Goal: Task Accomplishment & Management: Manage account settings

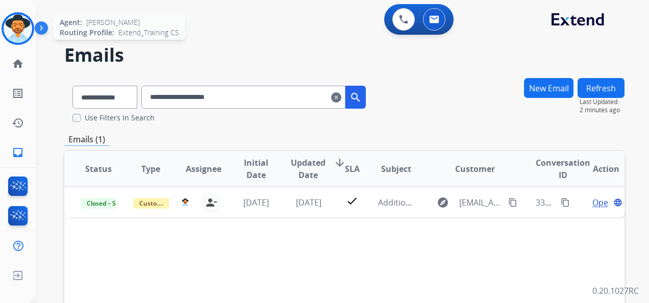
click at [22, 27] on img at bounding box center [18, 28] width 29 height 29
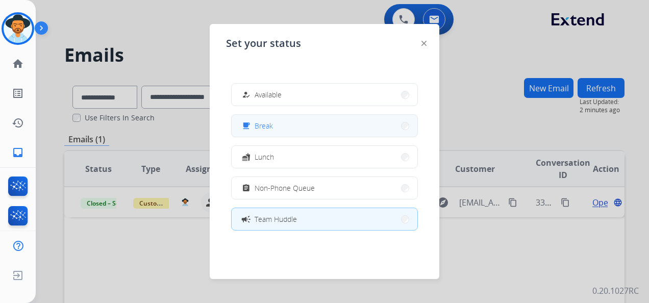
click at [323, 128] on button "free_breakfast Break" at bounding box center [325, 126] width 186 height 22
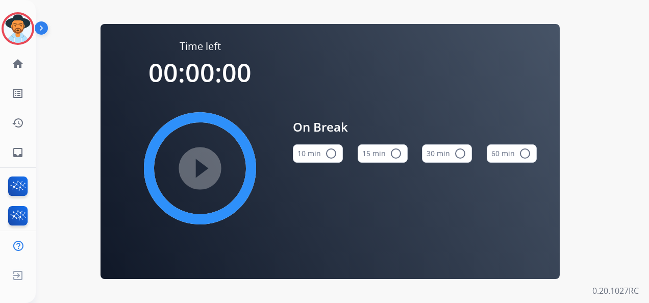
click at [394, 156] on mat-icon "radio_button_unchecked" at bounding box center [396, 153] width 12 height 12
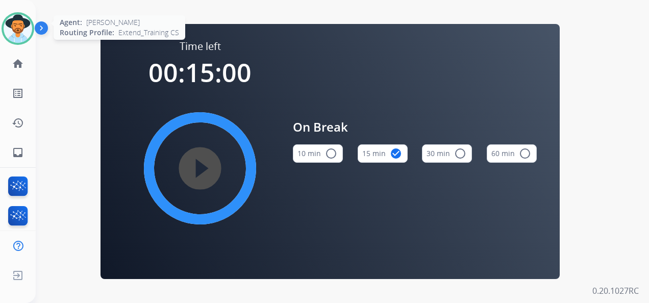
click at [11, 31] on img at bounding box center [18, 28] width 29 height 29
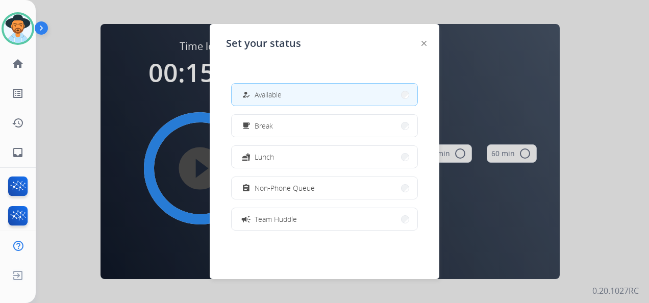
click at [576, 30] on div at bounding box center [324, 151] width 649 height 303
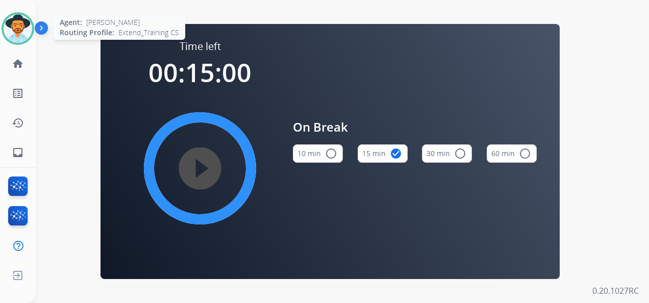
click at [10, 32] on img at bounding box center [18, 28] width 29 height 29
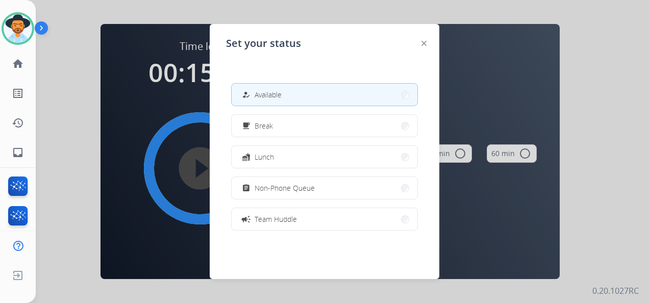
click at [299, 89] on button "how_to_reg Available" at bounding box center [325, 95] width 186 height 22
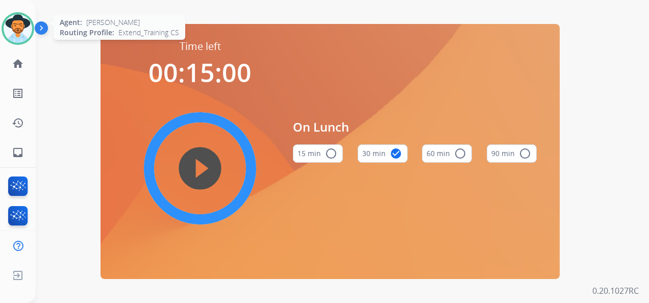
click at [17, 30] on img at bounding box center [18, 28] width 29 height 29
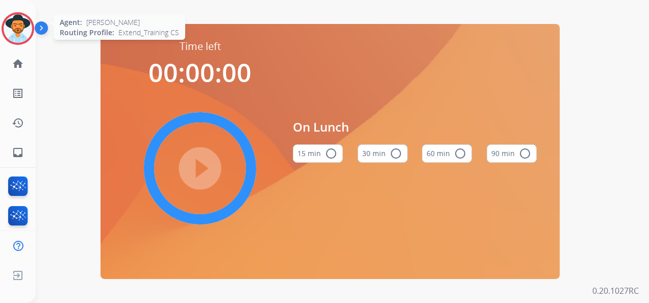
click at [11, 30] on img at bounding box center [18, 28] width 29 height 29
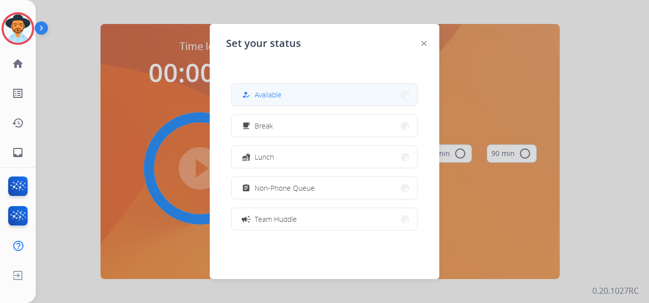
click at [284, 91] on button "how_to_reg Available" at bounding box center [325, 95] width 186 height 22
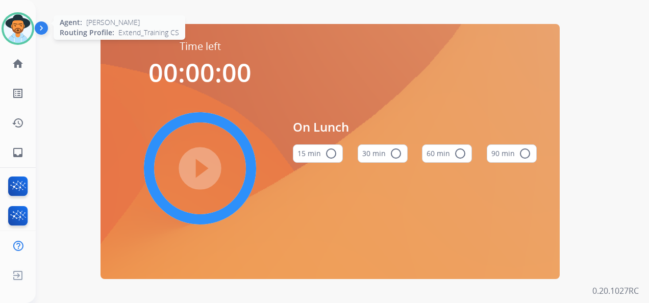
click at [4, 20] on div at bounding box center [18, 28] width 33 height 33
click at [17, 26] on img at bounding box center [18, 28] width 29 height 29
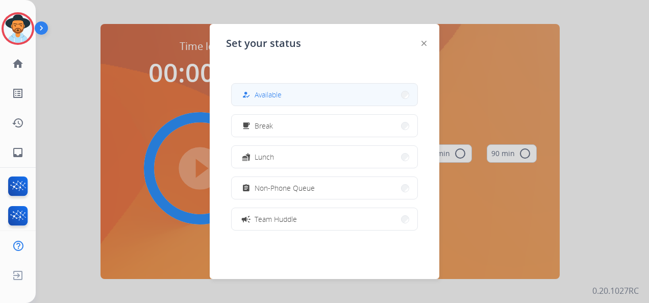
click at [293, 97] on button "how_to_reg Available" at bounding box center [325, 95] width 186 height 22
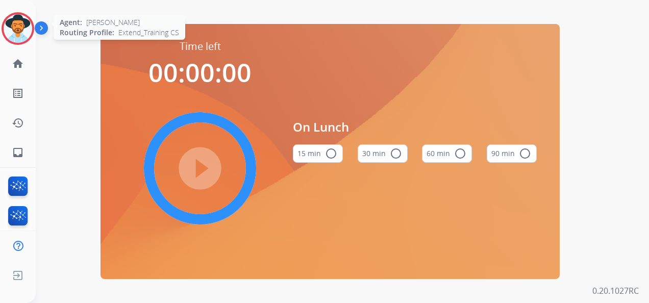
click at [11, 15] on div at bounding box center [18, 28] width 33 height 33
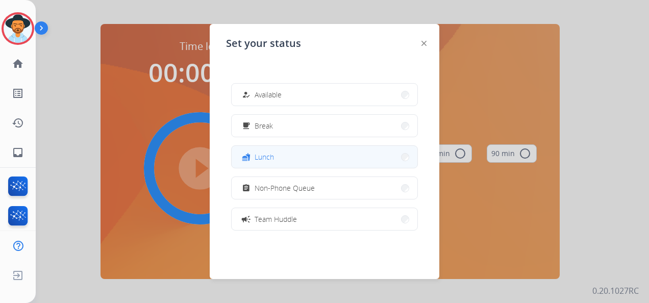
click at [303, 161] on button "fastfood Lunch" at bounding box center [325, 157] width 186 height 22
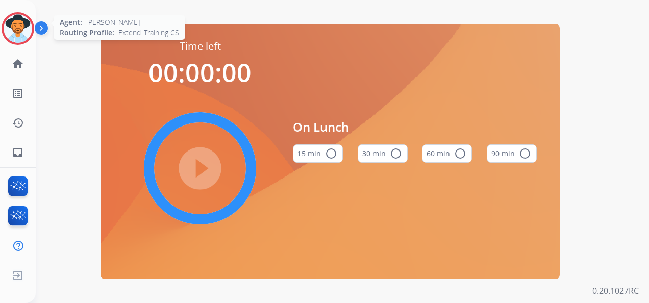
click at [14, 32] on img at bounding box center [18, 28] width 29 height 29
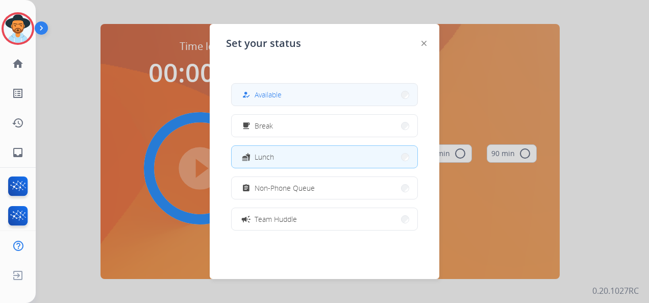
click at [268, 101] on button "how_to_reg Available" at bounding box center [325, 95] width 186 height 22
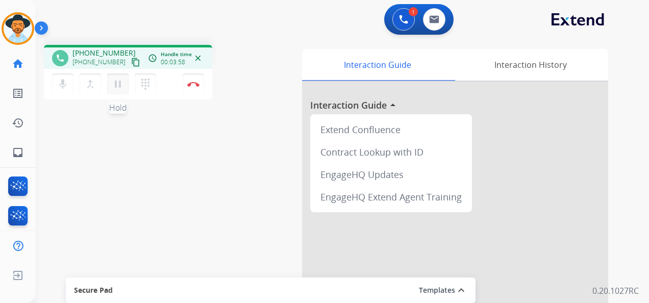
click at [117, 81] on mat-icon "pause" at bounding box center [118, 84] width 12 height 12
click at [147, 81] on mat-icon "dialpad" at bounding box center [145, 84] width 12 height 12
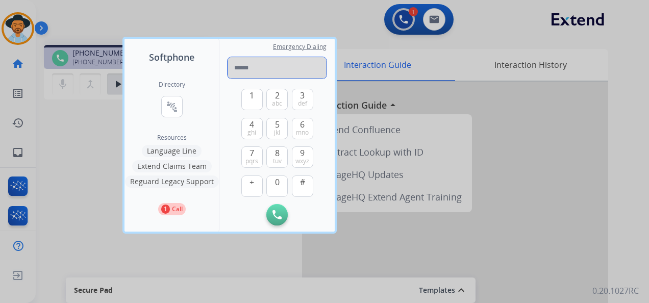
click at [258, 70] on input "tel" at bounding box center [276, 67] width 99 height 21
paste input "**********"
type input "**********"
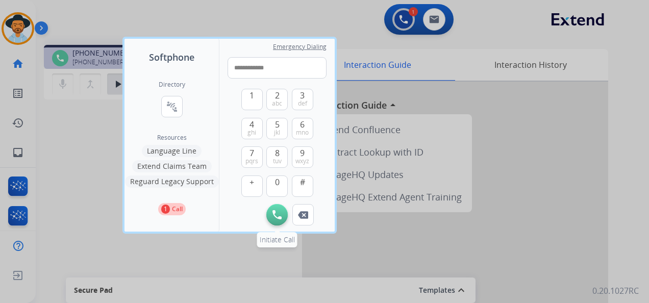
click at [276, 212] on img at bounding box center [276, 214] width 9 height 9
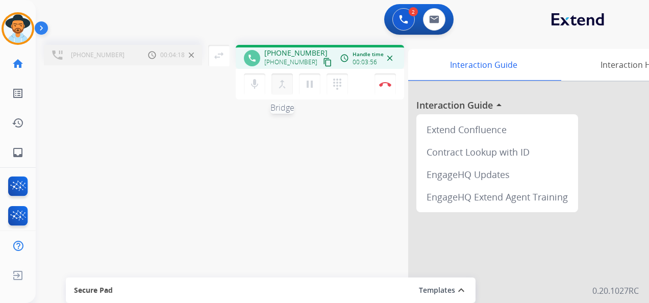
click at [283, 87] on mat-icon "merge_type" at bounding box center [282, 84] width 12 height 12
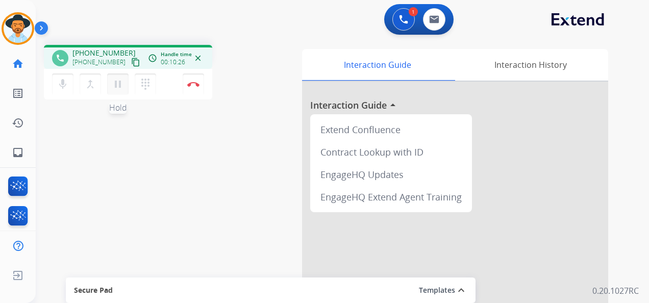
click at [116, 84] on mat-icon "pause" at bounding box center [118, 84] width 12 height 12
click at [147, 85] on mat-icon "dialpad" at bounding box center [145, 84] width 12 height 12
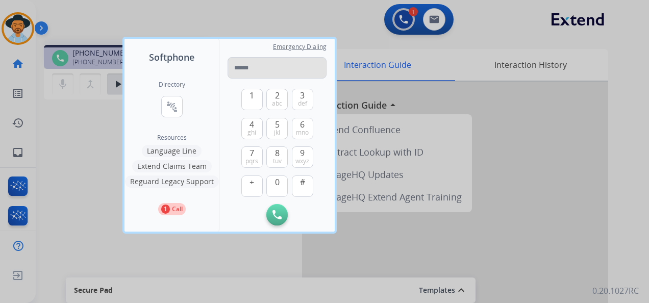
click at [266, 69] on input "tel" at bounding box center [276, 67] width 99 height 21
type input "**********"
drag, startPoint x: 321, startPoint y: 67, endPoint x: 232, endPoint y: 68, distance: 89.8
click at [232, 68] on input "**********" at bounding box center [276, 67] width 99 height 21
click at [244, 68] on input "tel" at bounding box center [276, 67] width 99 height 21
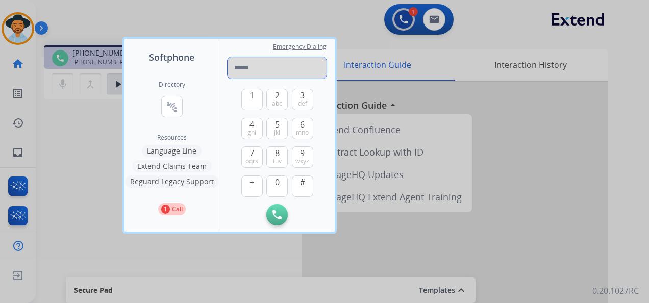
paste input "**********"
type input "**********"
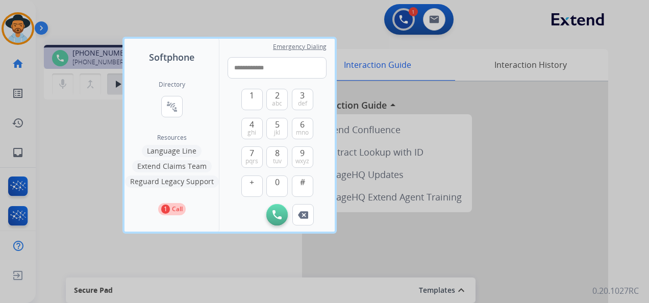
click at [280, 212] on img at bounding box center [276, 214] width 9 height 9
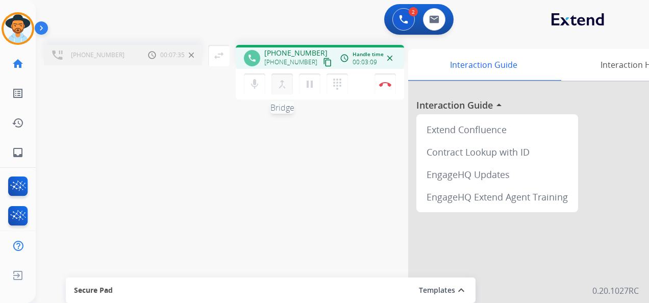
click at [284, 88] on mat-icon "merge_type" at bounding box center [282, 84] width 12 height 12
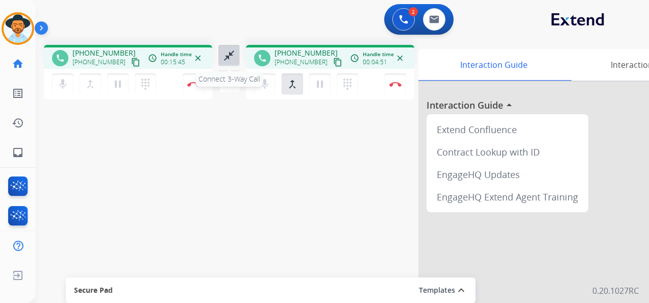
click at [229, 58] on mat-icon "close_fullscreen" at bounding box center [229, 55] width 12 height 12
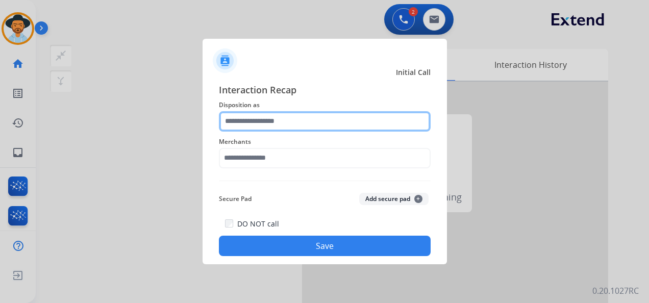
click at [298, 123] on input "text" at bounding box center [325, 121] width 212 height 20
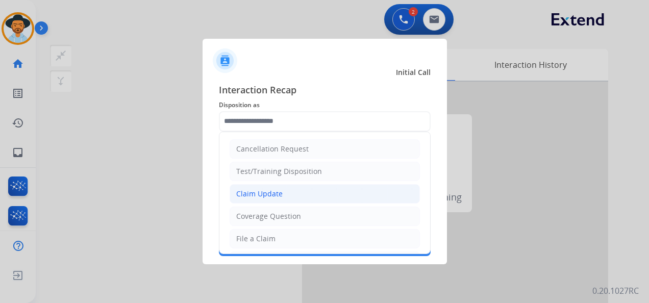
click at [314, 196] on li "Claim Update" at bounding box center [325, 193] width 190 height 19
type input "**********"
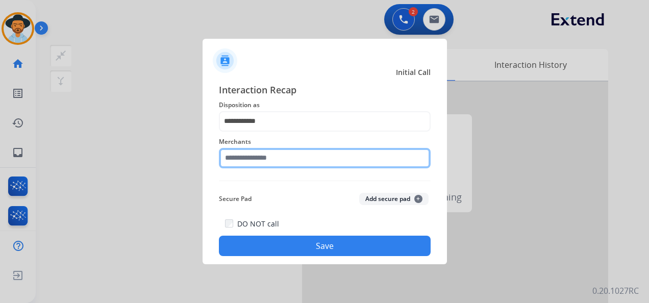
click at [266, 158] on input "text" at bounding box center [325, 158] width 212 height 20
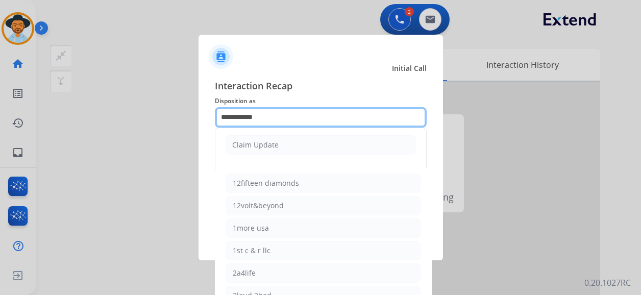
drag, startPoint x: 301, startPoint y: 116, endPoint x: 217, endPoint y: 115, distance: 83.6
click at [217, 115] on input "**********" at bounding box center [321, 117] width 212 height 20
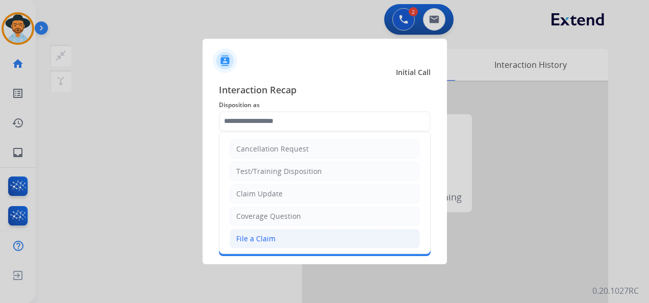
click at [268, 234] on div "File a Claim" at bounding box center [255, 239] width 39 height 10
type input "**********"
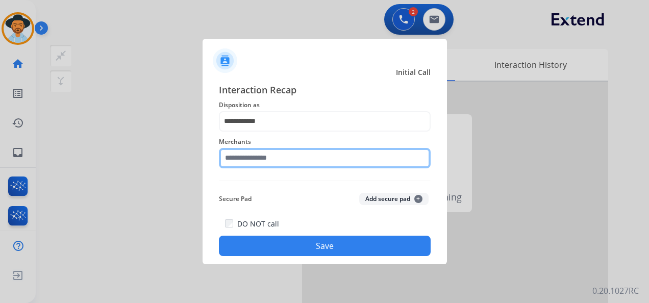
click at [262, 157] on input "text" at bounding box center [325, 158] width 212 height 20
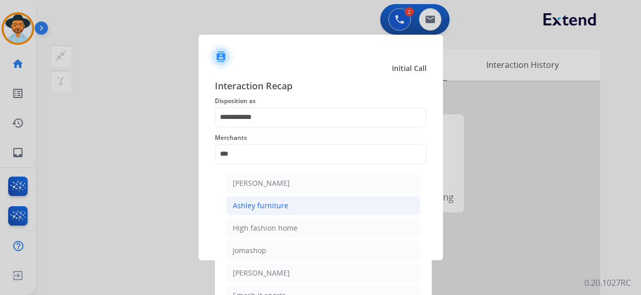
click at [280, 202] on div "Ashley furniture" at bounding box center [261, 205] width 56 height 10
type input "**********"
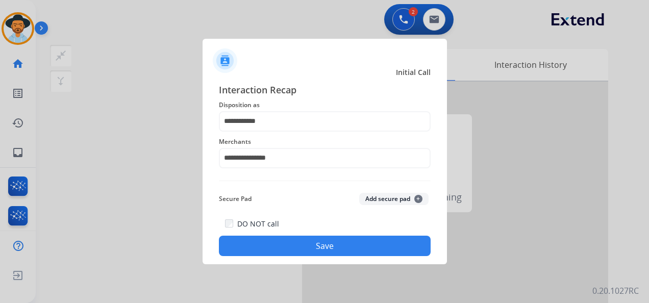
click at [330, 248] on button "Save" at bounding box center [325, 246] width 212 height 20
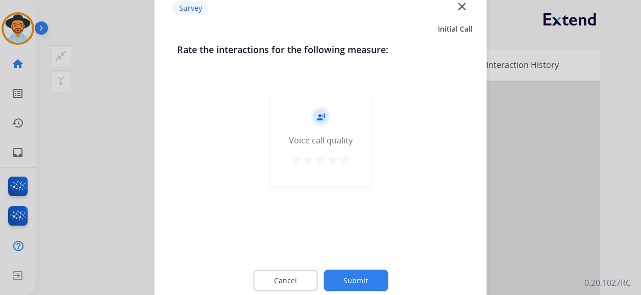
click at [341, 155] on mat-icon "star" at bounding box center [345, 160] width 12 height 12
click at [365, 277] on button "Submit" at bounding box center [355, 280] width 64 height 21
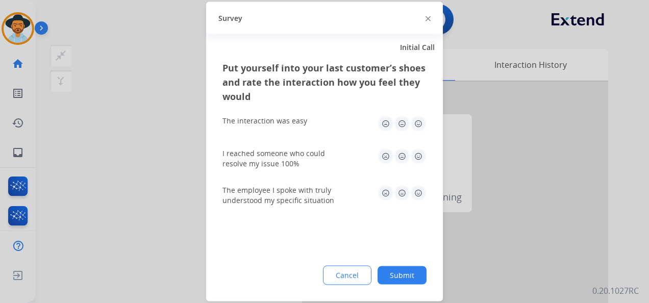
click at [416, 124] on img at bounding box center [418, 124] width 16 height 16
click at [418, 152] on img at bounding box center [418, 156] width 16 height 16
click at [418, 195] on img at bounding box center [418, 193] width 16 height 16
click at [400, 273] on button "Submit" at bounding box center [401, 275] width 49 height 18
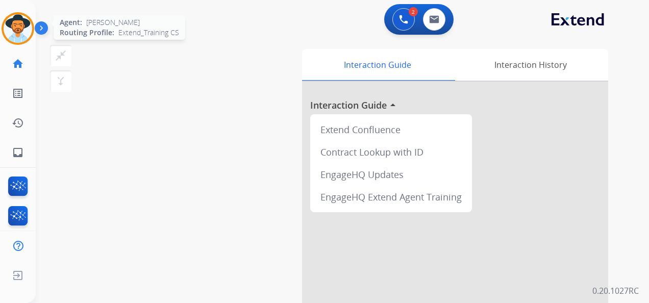
drag, startPoint x: 10, startPoint y: 27, endPoint x: 15, endPoint y: 24, distance: 5.3
click at [11, 27] on img at bounding box center [18, 28] width 29 height 29
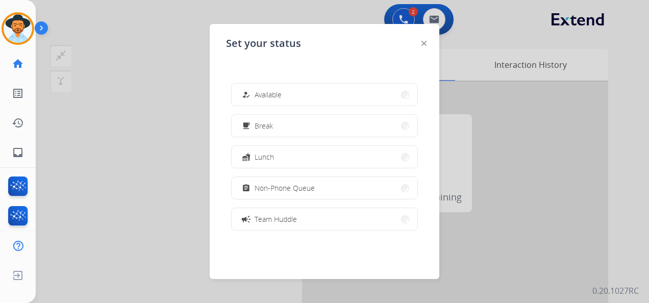
click at [307, 96] on button "how_to_reg Available" at bounding box center [325, 95] width 186 height 22
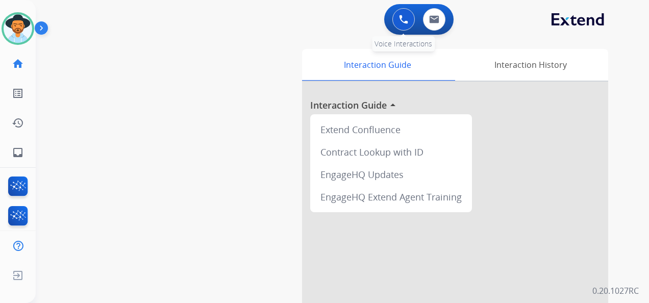
click at [393, 19] on button at bounding box center [403, 19] width 22 height 22
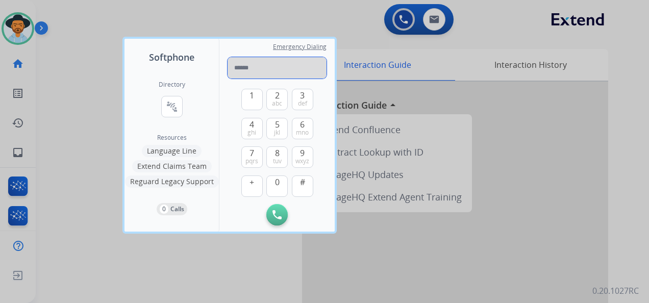
click at [256, 69] on input "tel" at bounding box center [276, 67] width 99 height 21
paste input "**********"
type input "**********"
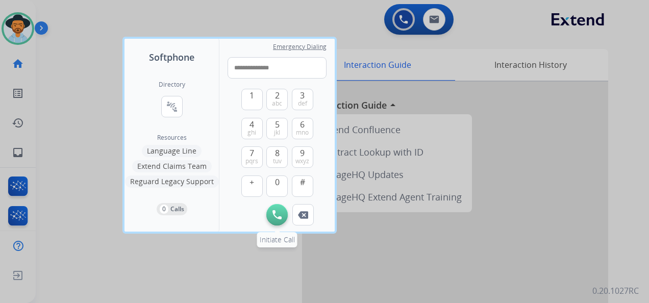
click at [275, 221] on button "Initiate Call" at bounding box center [276, 214] width 21 height 21
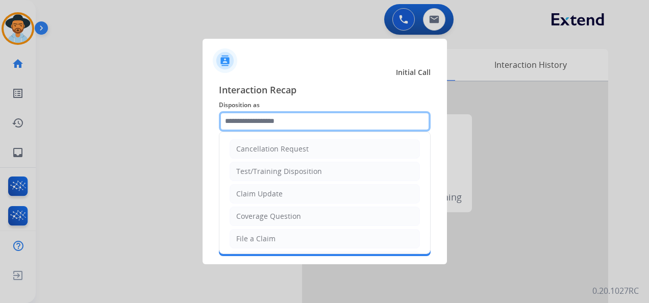
click at [276, 122] on input "text" at bounding box center [325, 121] width 212 height 20
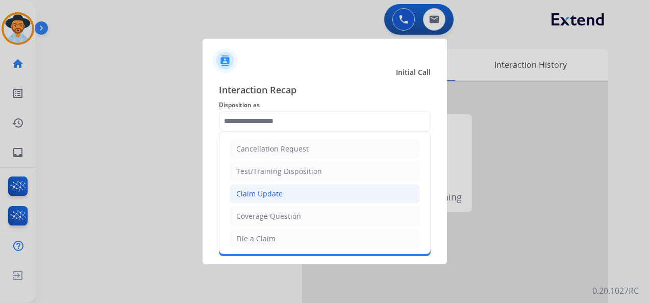
click at [297, 189] on li "Claim Update" at bounding box center [325, 193] width 190 height 19
type input "**********"
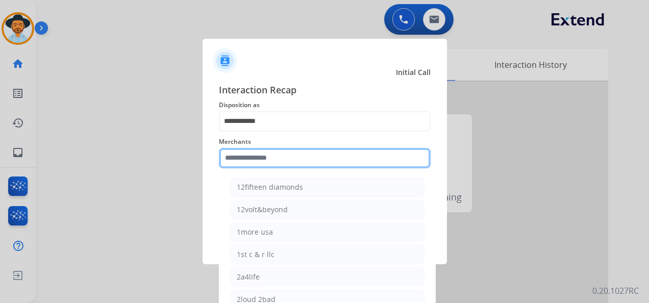
click at [292, 161] on input "text" at bounding box center [325, 158] width 212 height 20
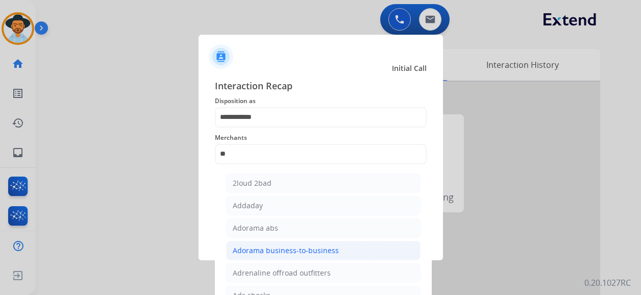
click at [291, 249] on div "Adorama business-to-business" at bounding box center [286, 250] width 106 height 10
type input "**********"
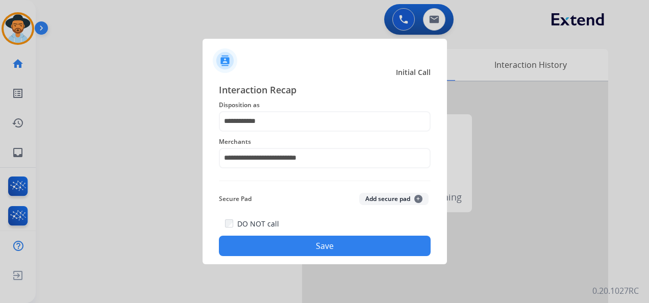
click at [326, 244] on button "Save" at bounding box center [325, 246] width 212 height 20
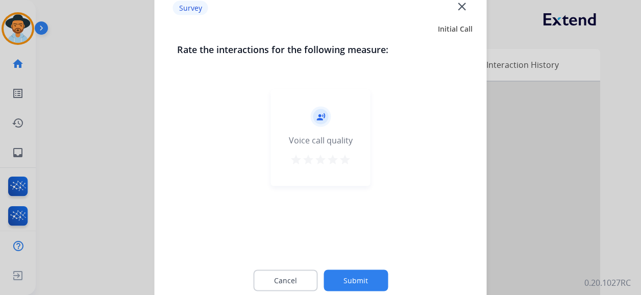
click at [339, 161] on div "star star star star star" at bounding box center [320, 161] width 61 height 15
click at [348, 159] on mat-icon "star" at bounding box center [345, 160] width 12 height 12
click at [364, 272] on button "Submit" at bounding box center [355, 280] width 64 height 21
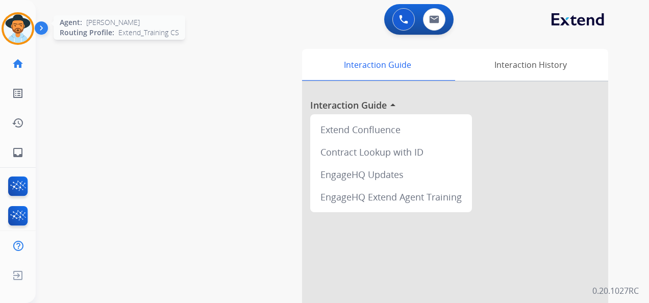
click at [21, 18] on img at bounding box center [18, 28] width 29 height 29
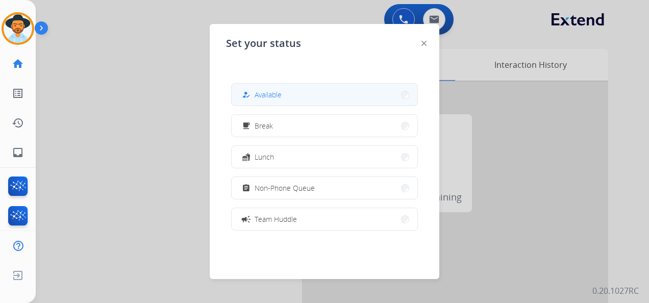
click at [334, 91] on button "how_to_reg Available" at bounding box center [325, 95] width 186 height 22
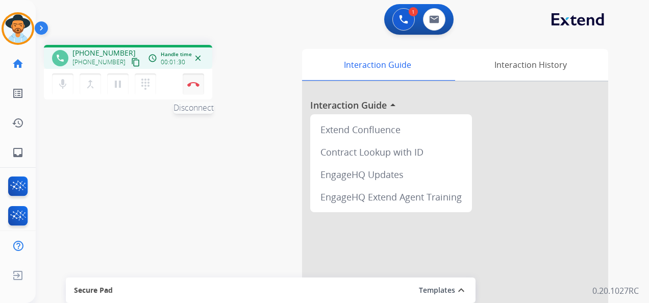
click at [200, 86] on button "Disconnect" at bounding box center [193, 83] width 21 height 21
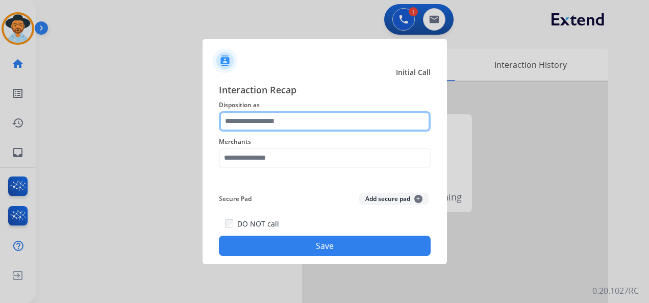
click at [310, 122] on input "text" at bounding box center [325, 121] width 212 height 20
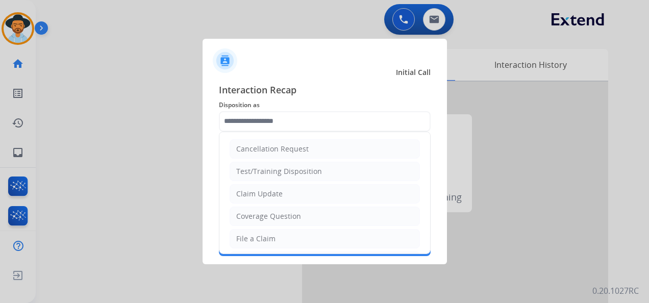
click at [307, 236] on li "File a Claim" at bounding box center [325, 238] width 190 height 19
type input "**********"
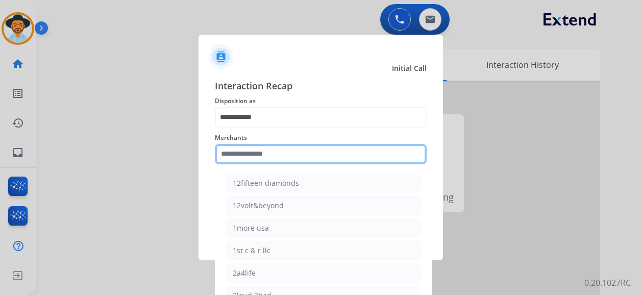
click at [291, 148] on input "text" at bounding box center [321, 154] width 212 height 20
type input "****"
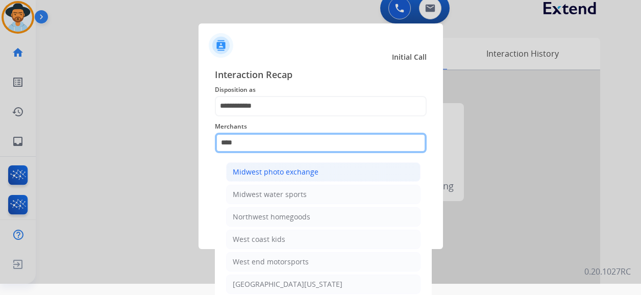
scroll to position [18, 0]
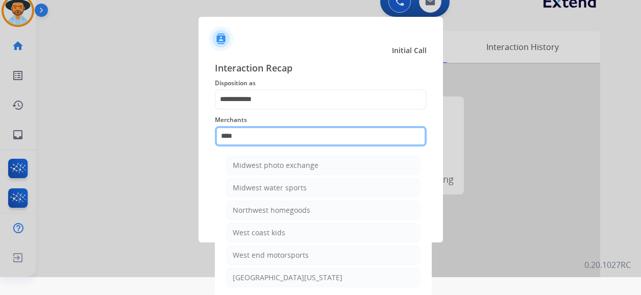
drag, startPoint x: 255, startPoint y: 137, endPoint x: 204, endPoint y: 130, distance: 51.0
click at [205, 130] on div "**********" at bounding box center [320, 148] width 244 height 190
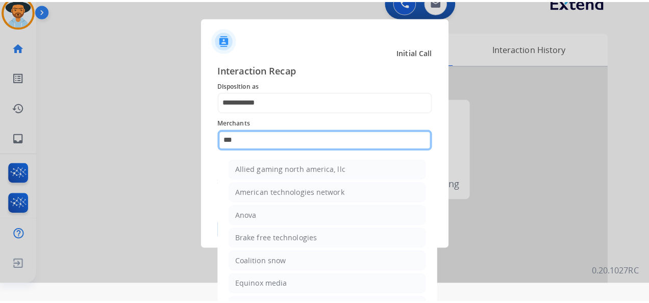
scroll to position [0, 0]
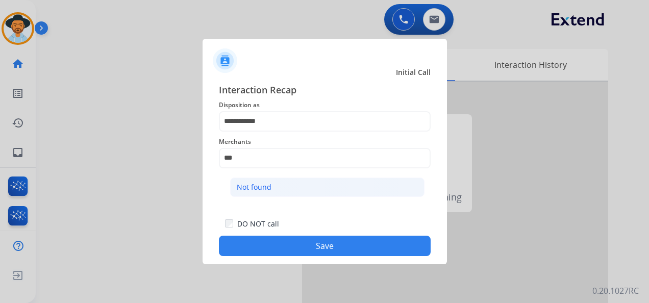
click at [303, 184] on li "Not found" at bounding box center [327, 186] width 194 height 19
type input "*********"
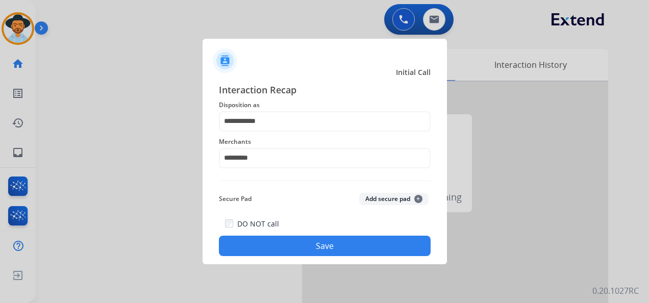
click at [318, 243] on button "Save" at bounding box center [325, 246] width 212 height 20
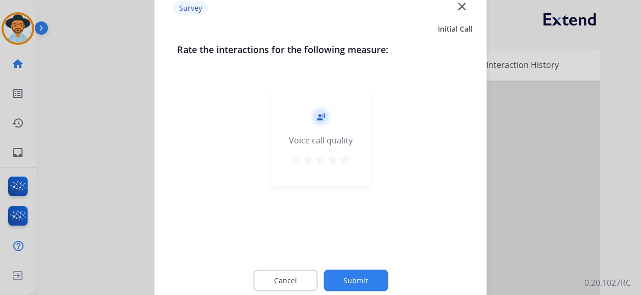
drag, startPoint x: 347, startPoint y: 161, endPoint x: 348, endPoint y: 183, distance: 21.4
click at [347, 161] on mat-icon "star" at bounding box center [345, 160] width 12 height 12
click at [360, 280] on button "Submit" at bounding box center [355, 280] width 64 height 21
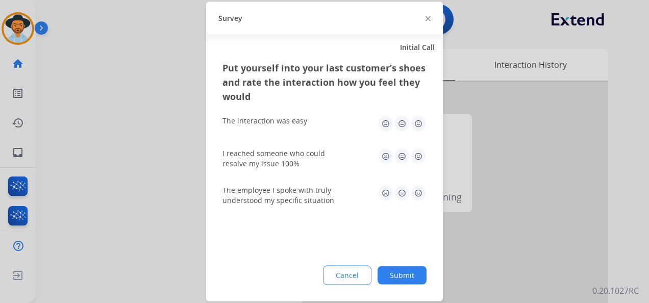
click at [415, 121] on img at bounding box center [418, 124] width 16 height 16
drag, startPoint x: 417, startPoint y: 154, endPoint x: 423, endPoint y: 170, distance: 17.6
click at [417, 155] on img at bounding box center [418, 156] width 16 height 16
click at [418, 189] on img at bounding box center [418, 193] width 16 height 16
click at [401, 273] on button "Submit" at bounding box center [401, 275] width 49 height 18
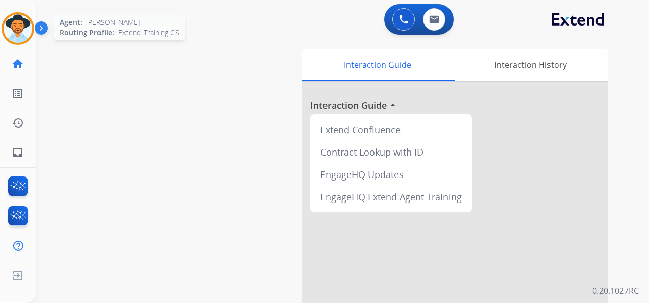
click at [21, 19] on img at bounding box center [18, 28] width 29 height 29
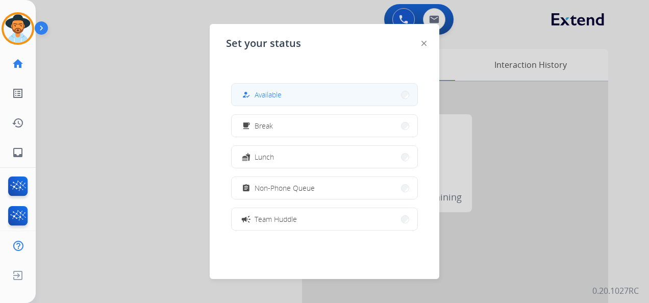
click at [334, 85] on button "how_to_reg Available" at bounding box center [325, 95] width 186 height 22
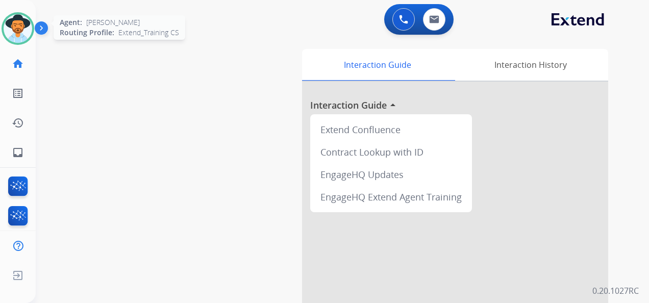
click at [20, 21] on img at bounding box center [18, 28] width 29 height 29
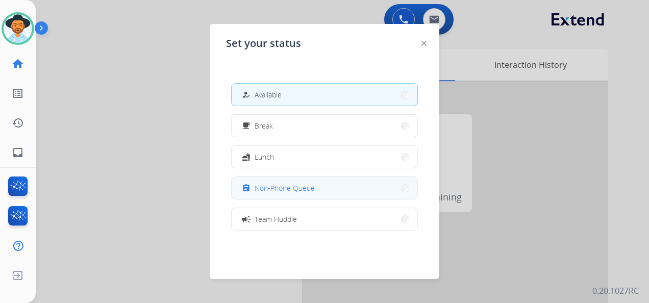
click at [323, 183] on button "assignment Non-Phone Queue" at bounding box center [325, 188] width 186 height 22
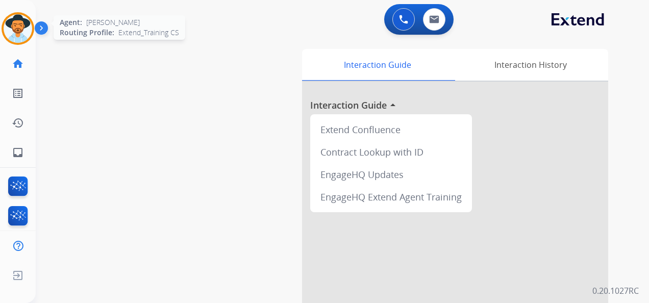
click at [11, 35] on img at bounding box center [18, 28] width 29 height 29
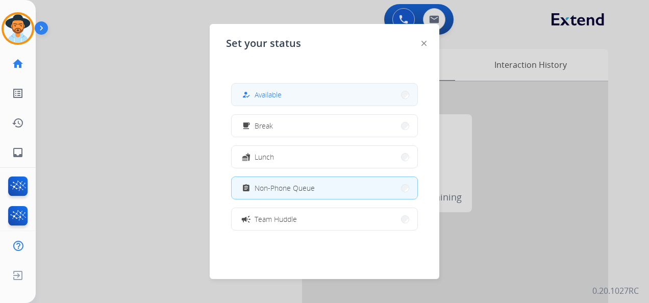
click at [269, 95] on span "Available" at bounding box center [268, 94] width 27 height 11
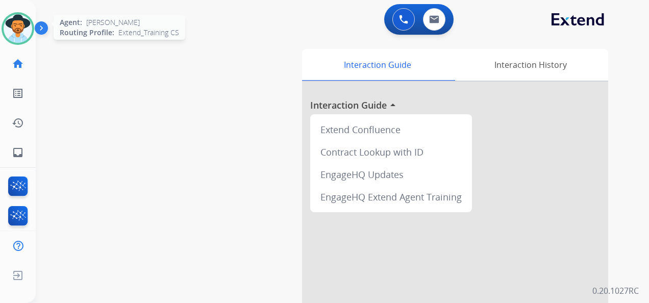
click at [16, 26] on img at bounding box center [18, 28] width 29 height 29
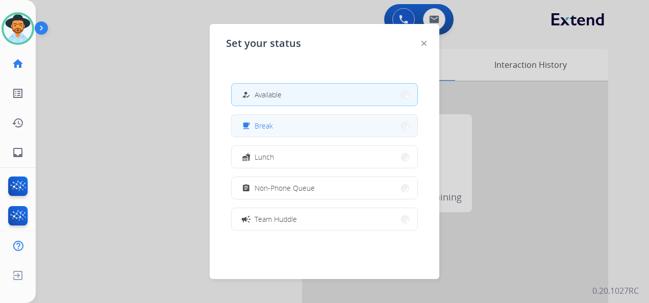
click at [299, 128] on button "free_breakfast Break" at bounding box center [325, 126] width 186 height 22
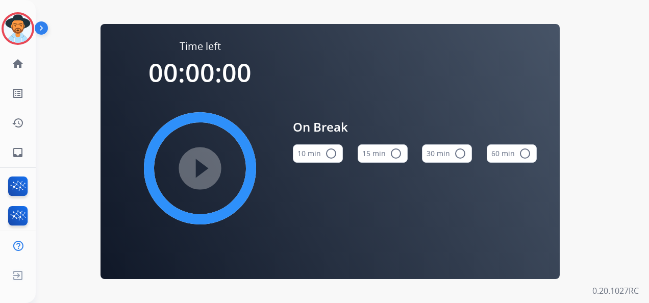
drag, startPoint x: 389, startPoint y: 161, endPoint x: 386, endPoint y: 155, distance: 6.8
click at [389, 161] on button "15 min radio_button_unchecked" at bounding box center [383, 153] width 50 height 18
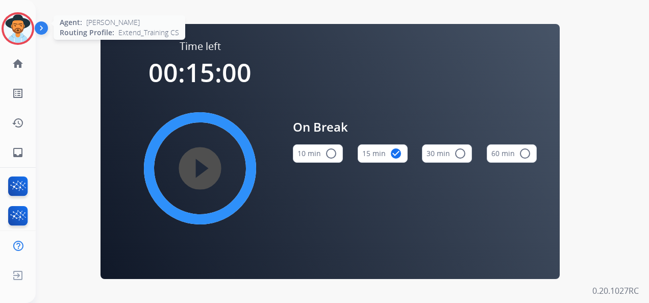
click at [22, 22] on img at bounding box center [18, 28] width 29 height 29
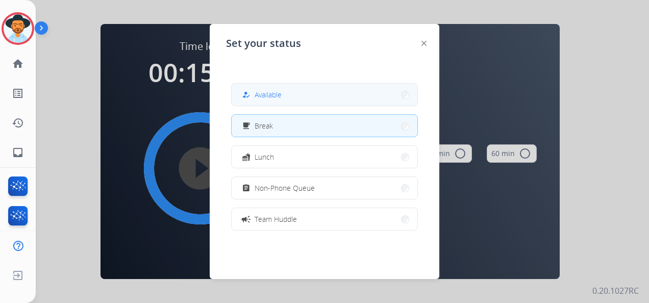
click at [270, 98] on span "Available" at bounding box center [268, 94] width 27 height 11
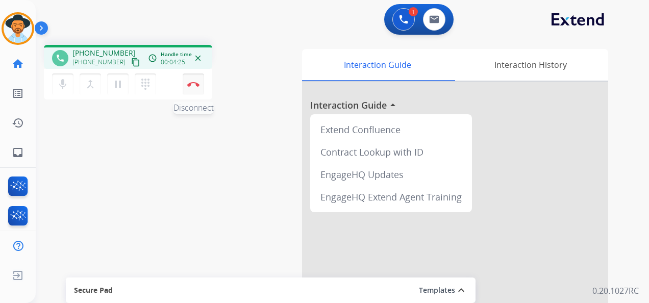
click at [192, 81] on button "Disconnect" at bounding box center [193, 83] width 21 height 21
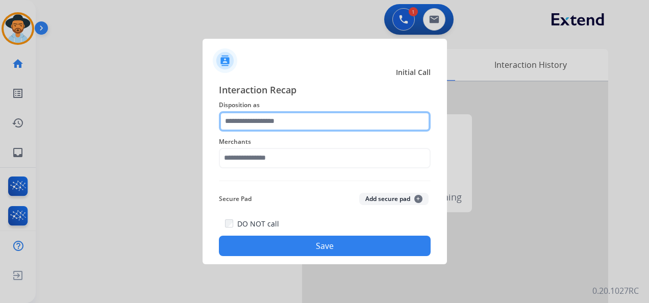
click at [288, 120] on input "text" at bounding box center [325, 121] width 212 height 20
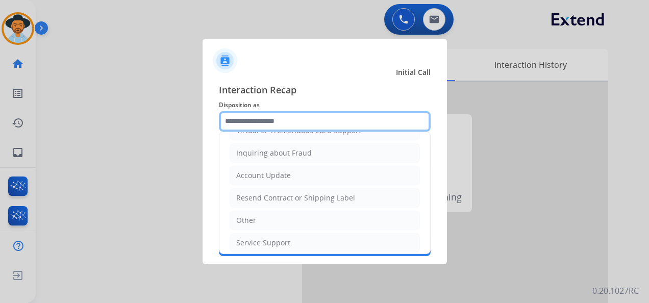
scroll to position [155, 0]
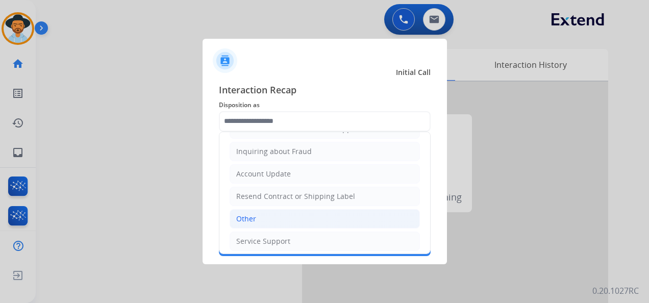
click at [287, 210] on li "Other" at bounding box center [325, 218] width 190 height 19
type input "*****"
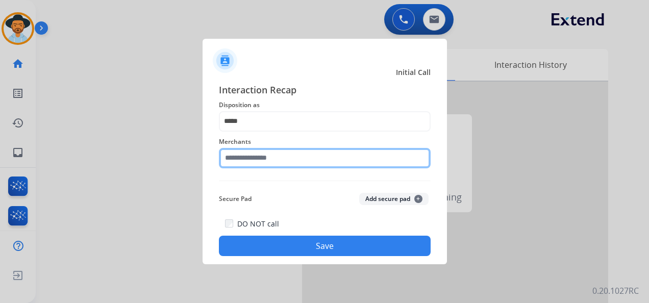
click at [277, 158] on input "text" at bounding box center [325, 158] width 212 height 20
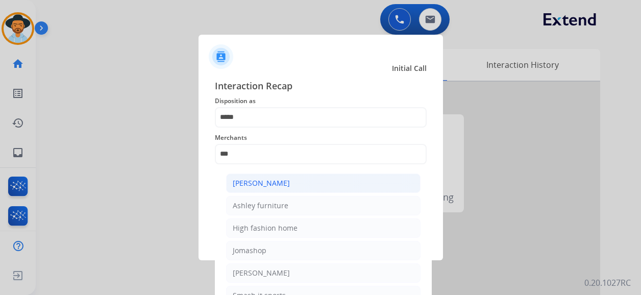
click at [280, 182] on div "[PERSON_NAME]" at bounding box center [261, 183] width 57 height 10
type input "**********"
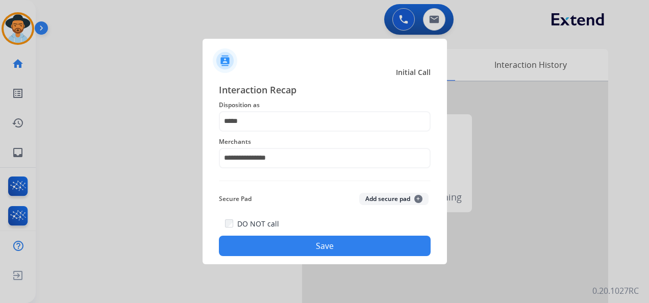
click at [309, 243] on button "Save" at bounding box center [325, 246] width 212 height 20
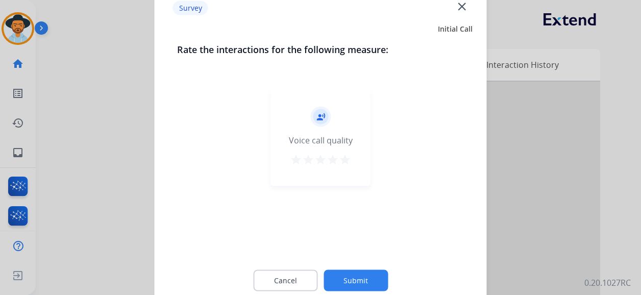
click at [343, 159] on mat-icon "star" at bounding box center [345, 160] width 12 height 12
click at [369, 277] on button "Submit" at bounding box center [355, 280] width 64 height 21
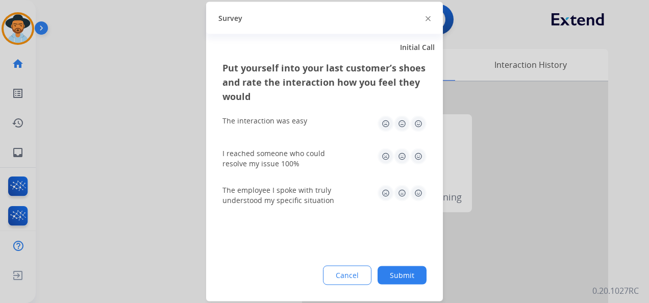
click at [414, 124] on img at bounding box center [418, 124] width 16 height 16
click at [416, 160] on img at bounding box center [418, 156] width 16 height 16
click at [417, 190] on img at bounding box center [418, 193] width 16 height 16
click at [407, 266] on button "Submit" at bounding box center [401, 275] width 49 height 18
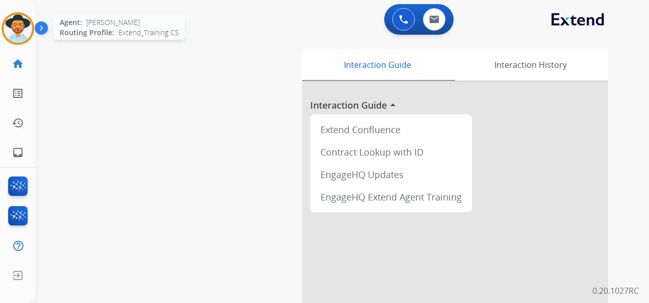
click at [21, 23] on img at bounding box center [18, 28] width 29 height 29
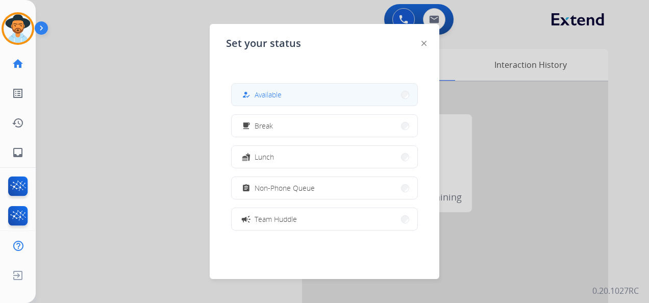
click at [293, 92] on button "how_to_reg Available" at bounding box center [325, 95] width 186 height 22
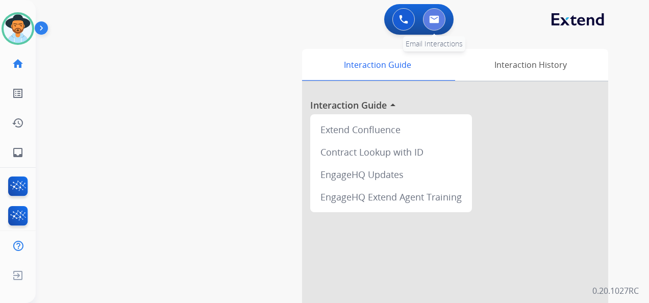
click at [444, 21] on button at bounding box center [434, 19] width 22 height 22
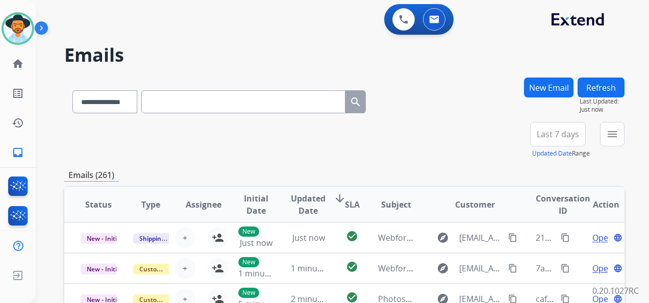
click at [550, 85] on button "New Email" at bounding box center [548, 88] width 49 height 20
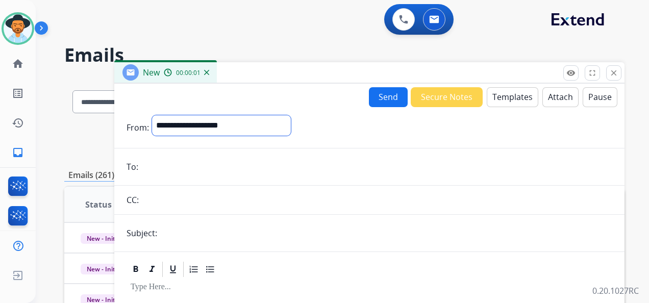
click at [291, 129] on select "**********" at bounding box center [221, 125] width 139 height 20
select select "**********"
click at [152, 115] on select "**********" at bounding box center [221, 125] width 139 height 20
click at [169, 167] on input "email" at bounding box center [376, 168] width 471 height 20
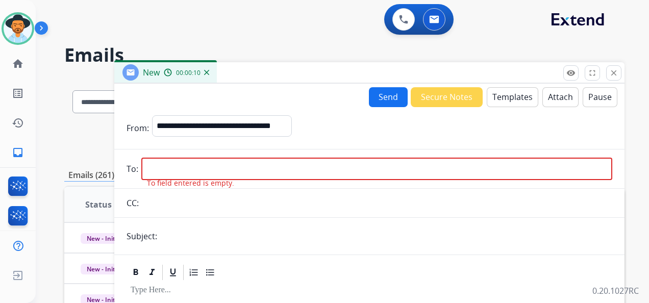
click at [165, 169] on input "email" at bounding box center [376, 169] width 471 height 22
paste input "**********"
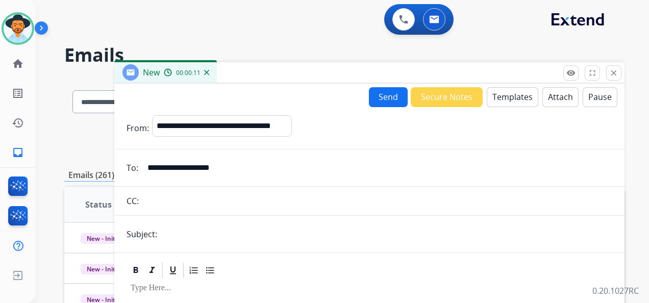
type input "**********"
click at [173, 227] on input "text" at bounding box center [386, 234] width 452 height 20
type input "**********"
click at [501, 98] on button "Templates" at bounding box center [513, 97] width 52 height 20
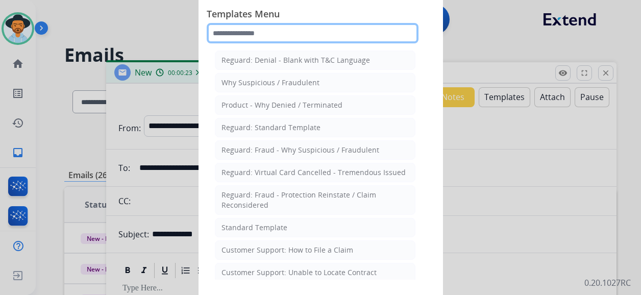
click at [257, 37] on input "text" at bounding box center [313, 33] width 212 height 20
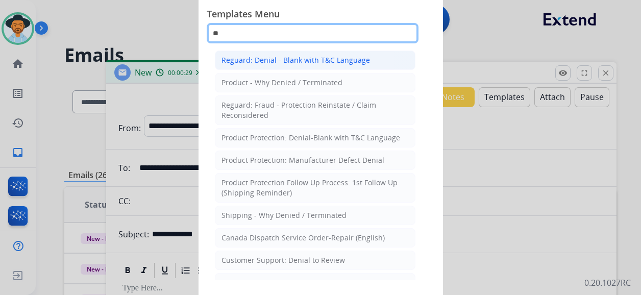
type input "**"
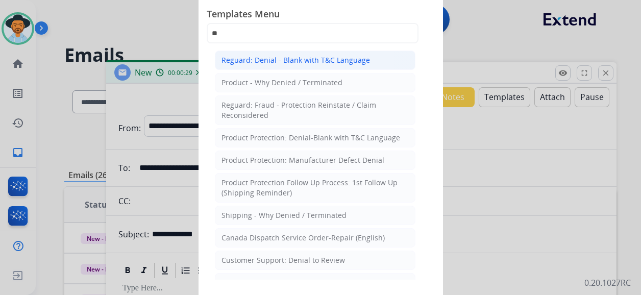
click at [335, 53] on li "Reguard: Denial - Blank with T&C Language" at bounding box center [315, 59] width 200 height 19
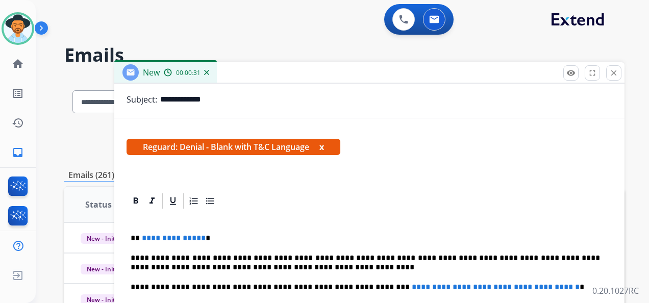
scroll to position [51, 0]
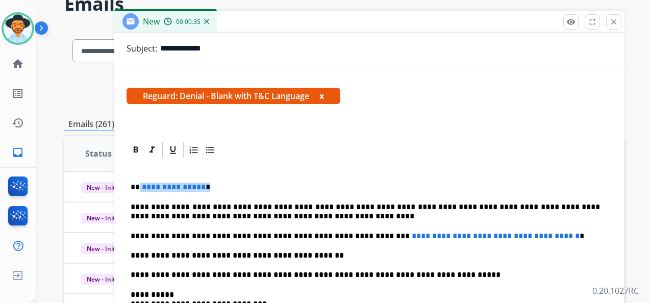
drag, startPoint x: 139, startPoint y: 184, endPoint x: 205, endPoint y: 186, distance: 65.8
click at [204, 186] on p "**********" at bounding box center [365, 187] width 469 height 9
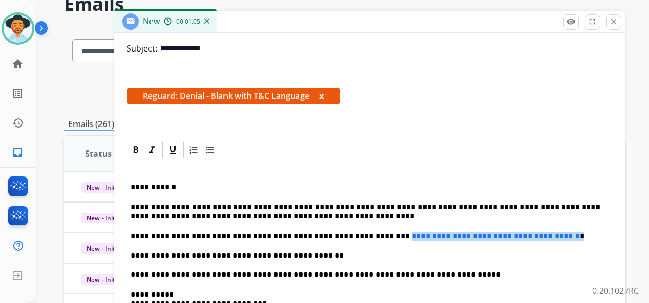
drag, startPoint x: 355, startPoint y: 236, endPoint x: 558, endPoint y: 234, distance: 203.0
click at [558, 234] on p "**********" at bounding box center [365, 236] width 469 height 9
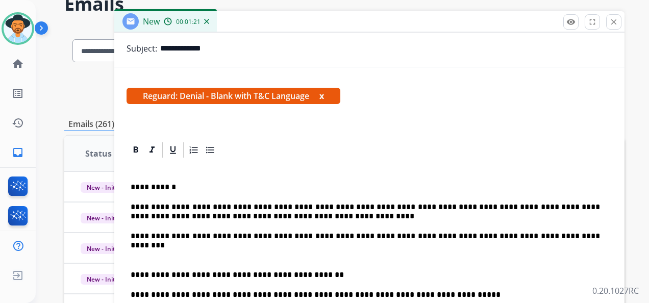
click at [188, 251] on p at bounding box center [369, 255] width 477 height 9
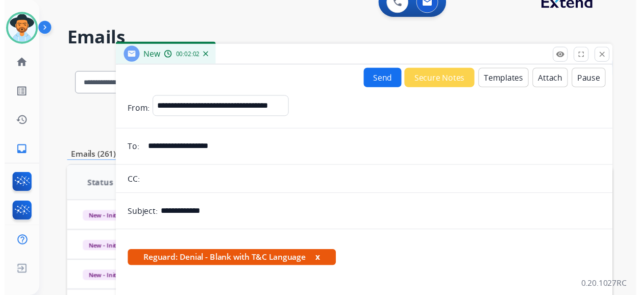
scroll to position [0, 0]
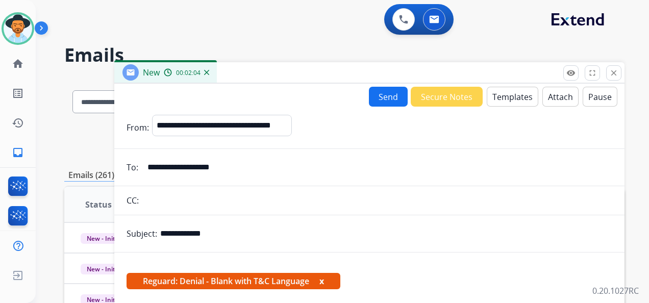
click at [389, 95] on button "Send" at bounding box center [388, 97] width 39 height 20
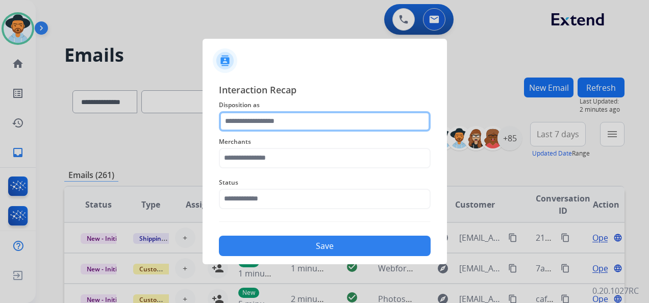
click at [307, 118] on input "text" at bounding box center [325, 121] width 212 height 20
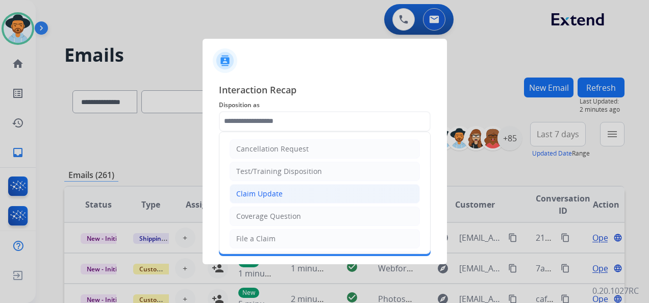
click at [295, 191] on li "Claim Update" at bounding box center [325, 193] width 190 height 19
type input "**********"
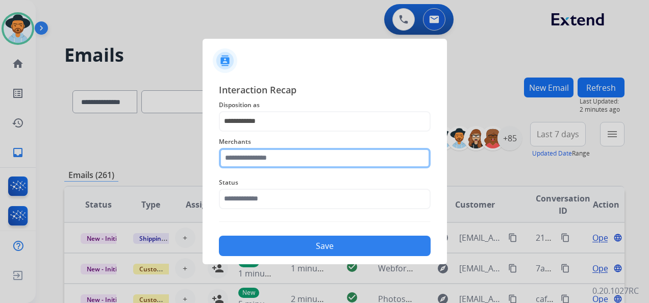
click at [277, 160] on input "text" at bounding box center [325, 158] width 212 height 20
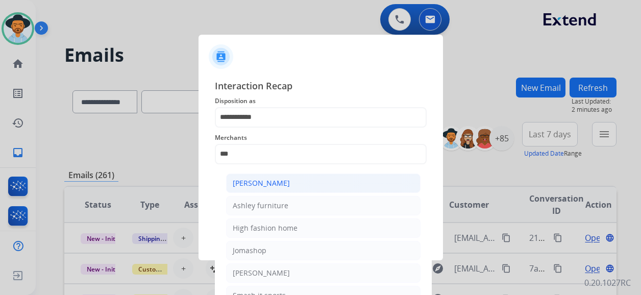
click at [287, 183] on div "[PERSON_NAME]" at bounding box center [261, 183] width 57 height 10
type input "**********"
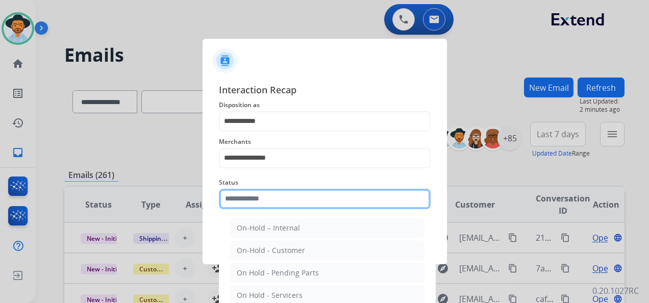
click at [280, 201] on input "text" at bounding box center [325, 199] width 212 height 20
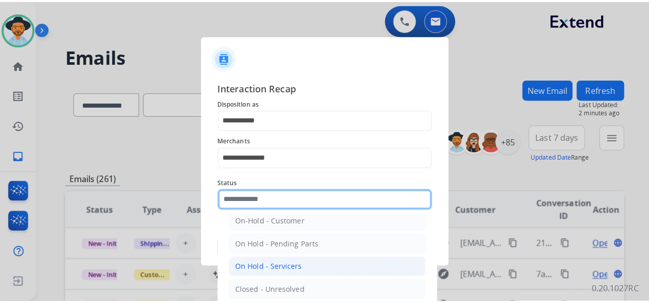
scroll to position [58, 0]
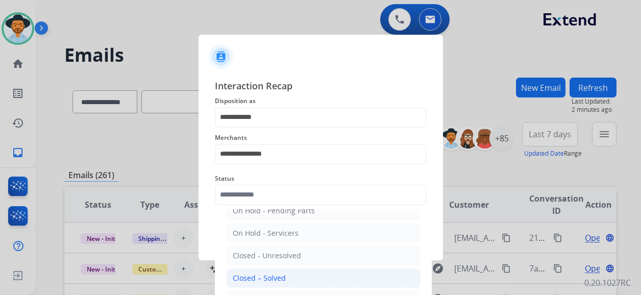
click at [291, 273] on li "Closed – Solved" at bounding box center [323, 277] width 194 height 19
type input "**********"
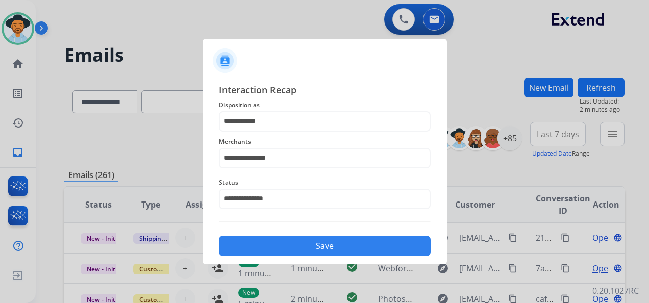
click at [317, 244] on button "Save" at bounding box center [325, 246] width 212 height 20
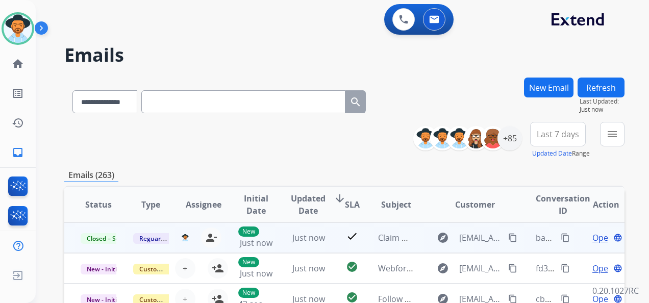
click at [561, 238] on mat-icon "content_copy" at bounding box center [565, 237] width 9 height 9
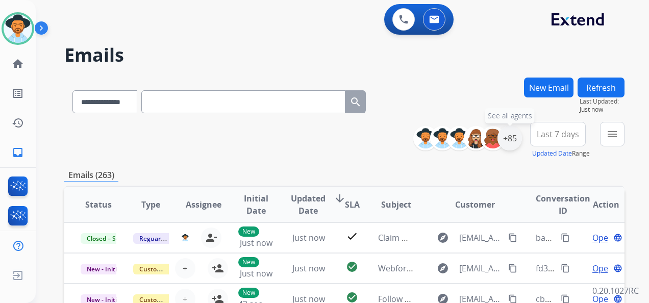
click at [512, 139] on div "+85" at bounding box center [509, 138] width 24 height 24
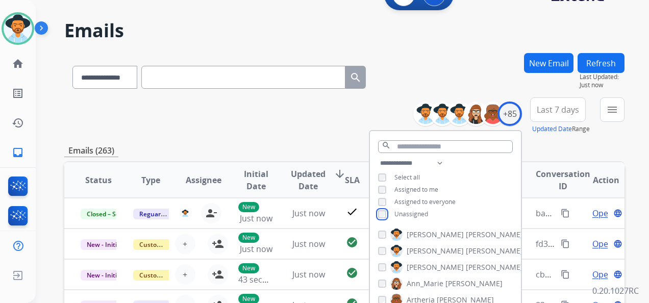
scroll to position [153, 0]
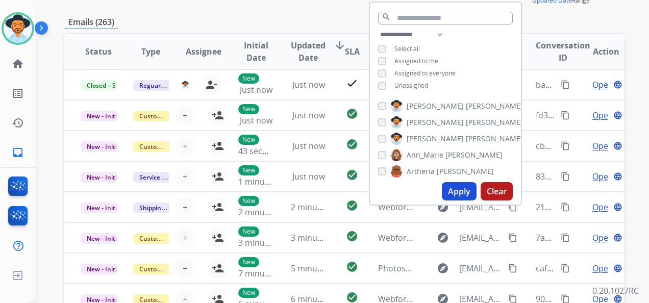
click at [448, 185] on button "Apply" at bounding box center [459, 191] width 35 height 18
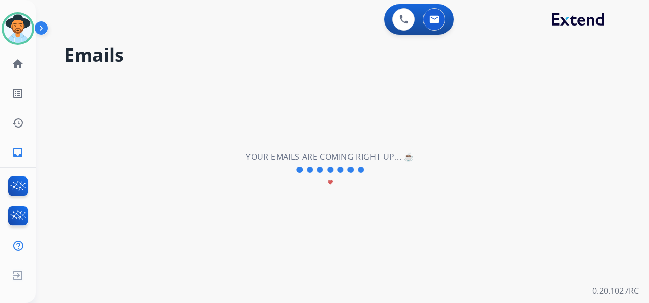
scroll to position [0, 0]
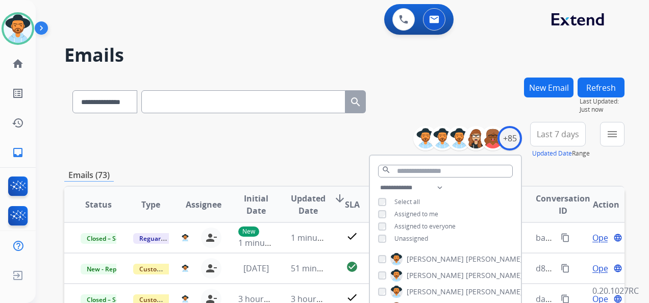
click at [559, 136] on span "Last 7 days" at bounding box center [558, 134] width 42 height 4
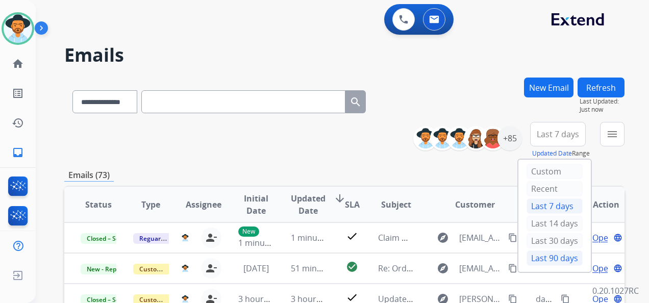
click at [549, 254] on div "Last 90 days" at bounding box center [554, 257] width 56 height 15
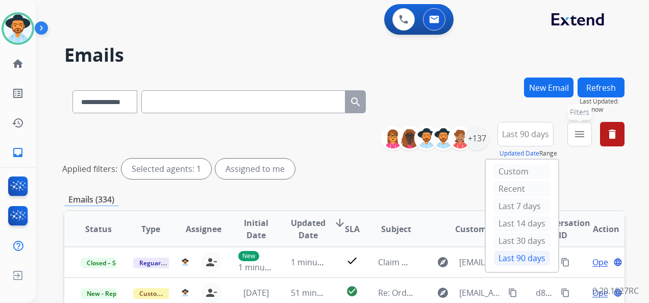
click at [577, 137] on mat-icon "menu" at bounding box center [579, 134] width 12 height 12
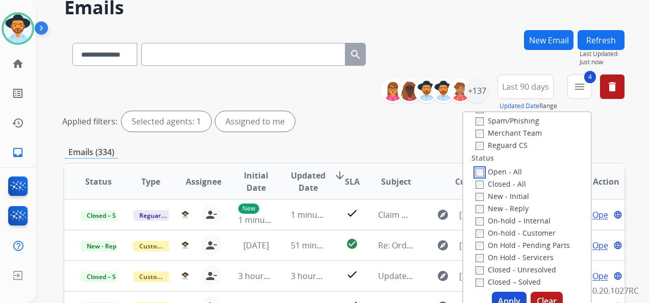
scroll to position [102, 0]
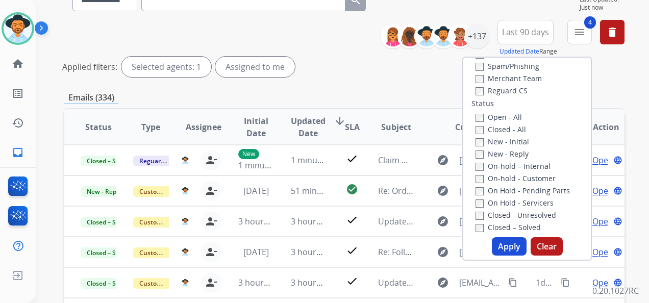
click at [511, 240] on button "Apply" at bounding box center [509, 246] width 35 height 18
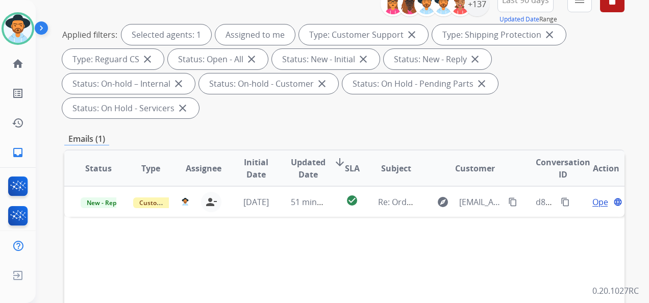
scroll to position [204, 0]
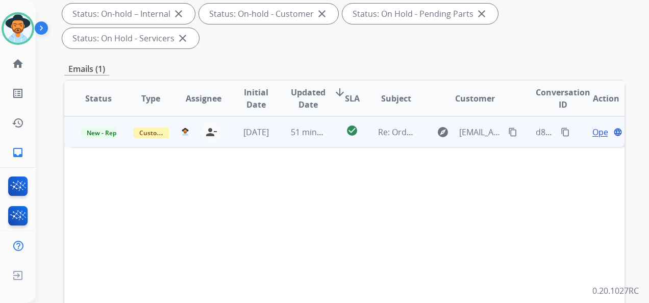
click at [592, 129] on span "Open" at bounding box center [602, 132] width 21 height 12
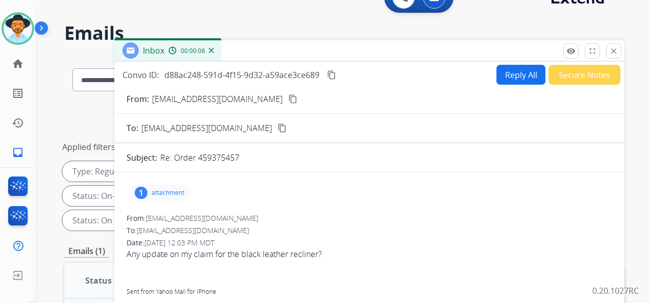
scroll to position [0, 0]
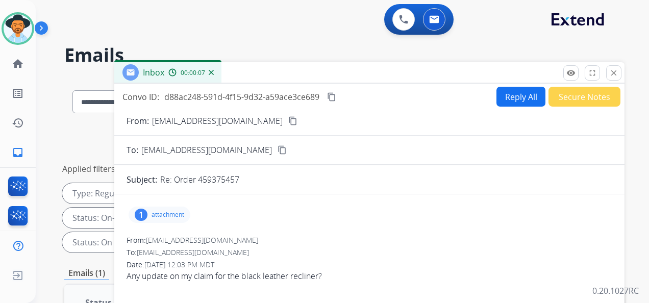
click at [287, 116] on button "content_copy" at bounding box center [293, 121] width 12 height 12
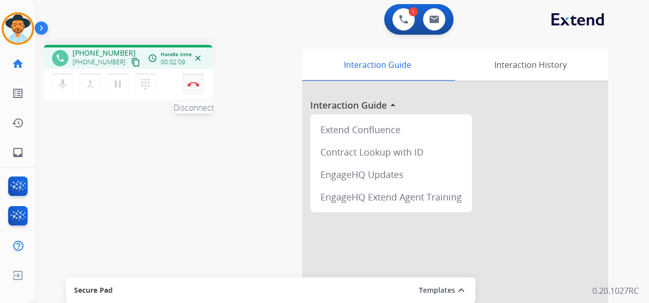
click at [194, 81] on button "Disconnect" at bounding box center [193, 83] width 21 height 21
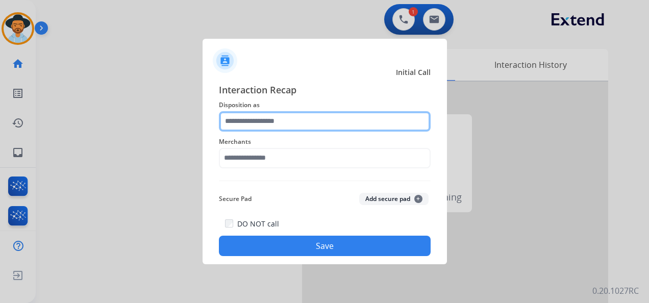
click at [292, 118] on input "text" at bounding box center [325, 121] width 212 height 20
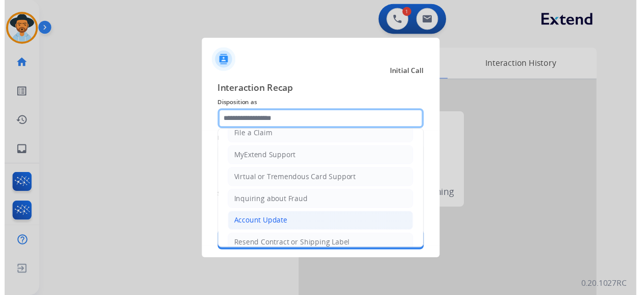
scroll to position [155, 0]
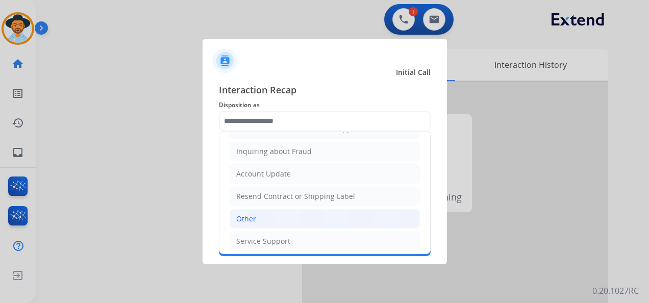
click at [273, 215] on li "Other" at bounding box center [325, 218] width 190 height 19
type input "*****"
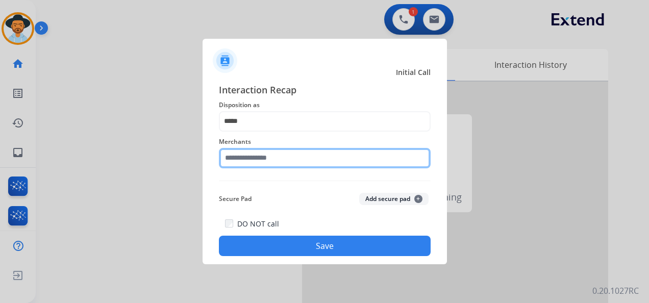
click at [284, 158] on input "text" at bounding box center [325, 158] width 212 height 20
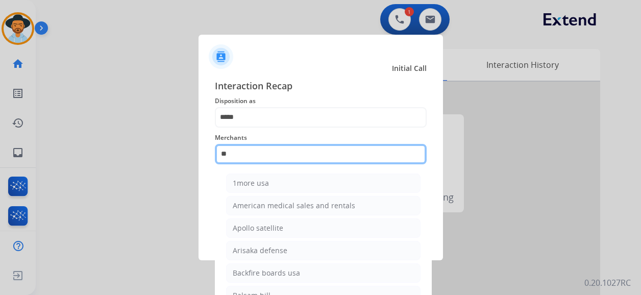
type input "*"
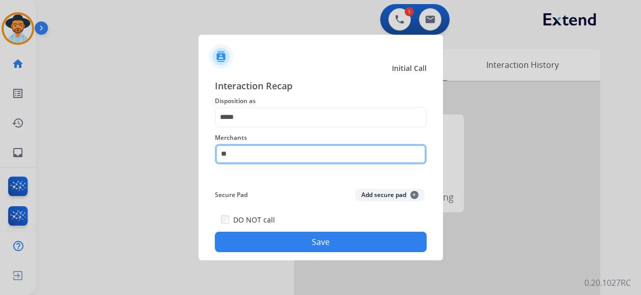
type input "*"
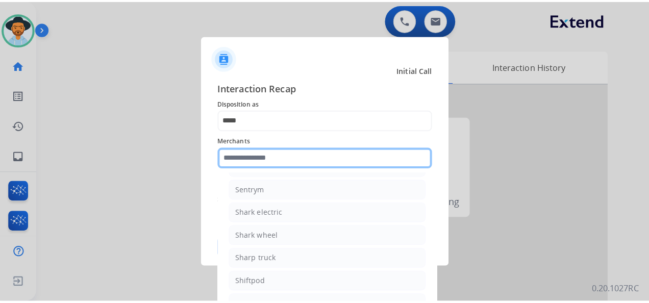
scroll to position [17138, 0]
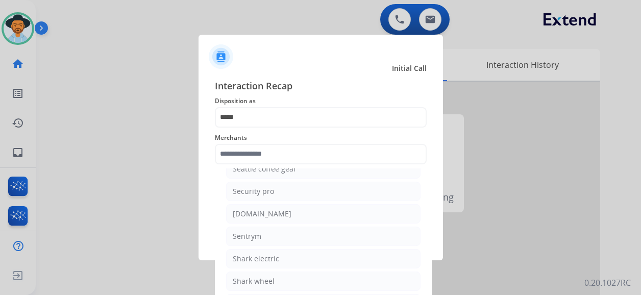
type input "**********"
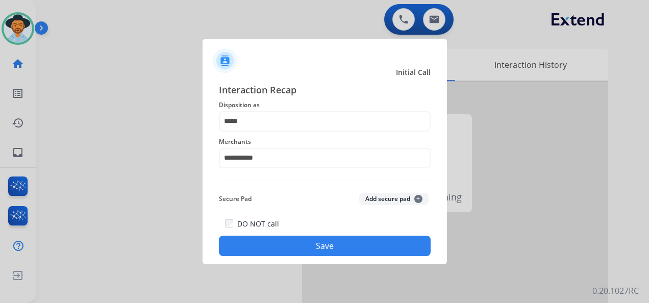
click at [328, 243] on button "Save" at bounding box center [325, 246] width 212 height 20
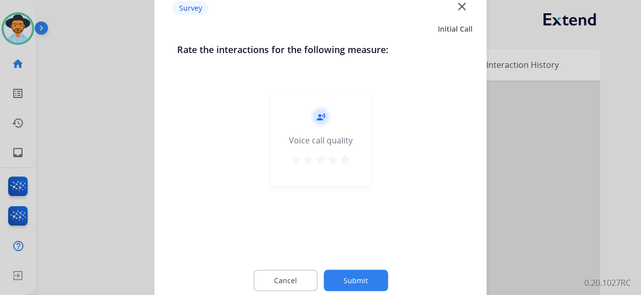
click at [347, 156] on mat-icon "star" at bounding box center [345, 160] width 12 height 12
click at [360, 274] on button "Submit" at bounding box center [355, 280] width 64 height 21
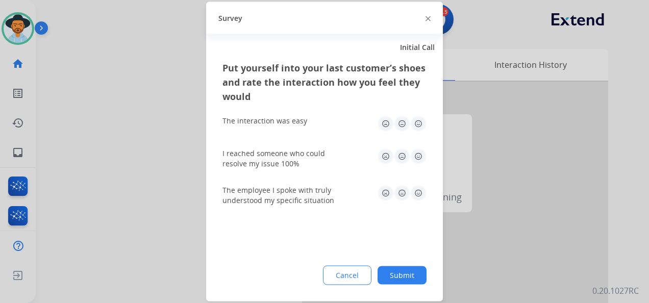
click at [418, 121] on img at bounding box center [418, 124] width 16 height 16
click at [416, 158] on img at bounding box center [418, 156] width 16 height 16
click at [415, 190] on img at bounding box center [418, 193] width 16 height 16
click at [406, 280] on button "Submit" at bounding box center [401, 275] width 49 height 18
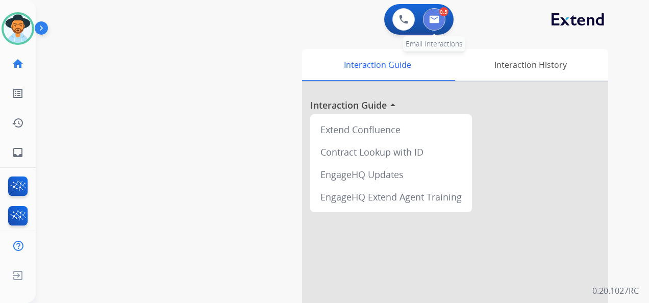
click at [434, 23] on img at bounding box center [434, 19] width 10 height 8
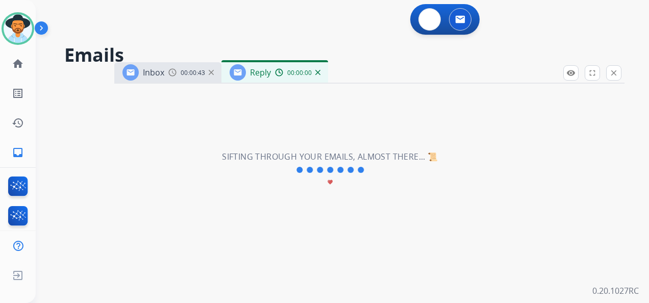
select select "**********"
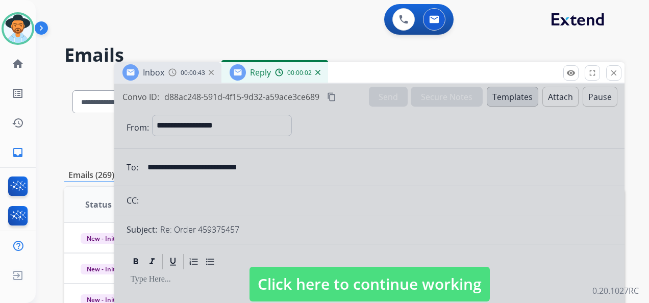
click at [387, 291] on span "Click here to continue working" at bounding box center [369, 284] width 240 height 35
select select
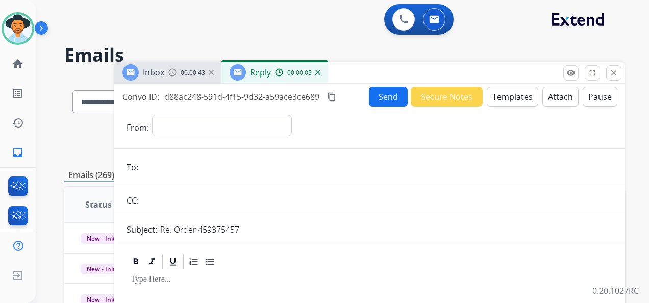
click at [317, 73] on img at bounding box center [317, 72] width 5 height 5
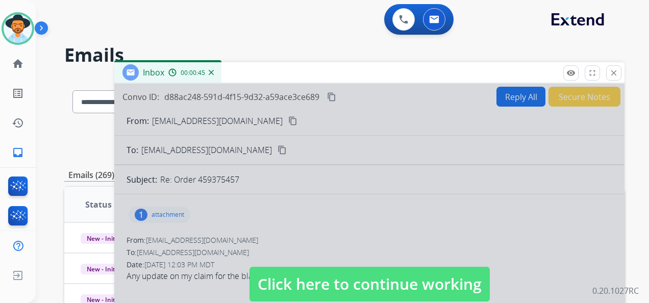
click at [359, 280] on span "Click here to continue working" at bounding box center [369, 284] width 240 height 35
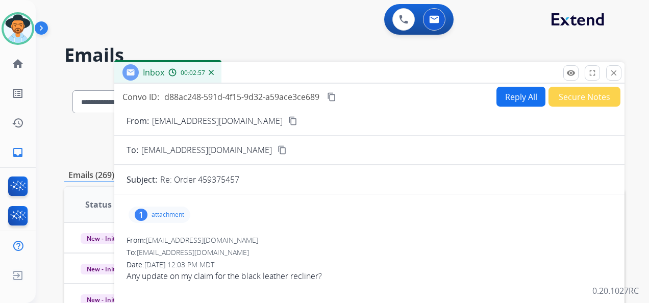
click at [173, 215] on p "attachment" at bounding box center [167, 215] width 33 height 8
click at [172, 213] on p "attachment" at bounding box center [167, 215] width 33 height 8
click at [172, 212] on p "attachment" at bounding box center [167, 215] width 33 height 8
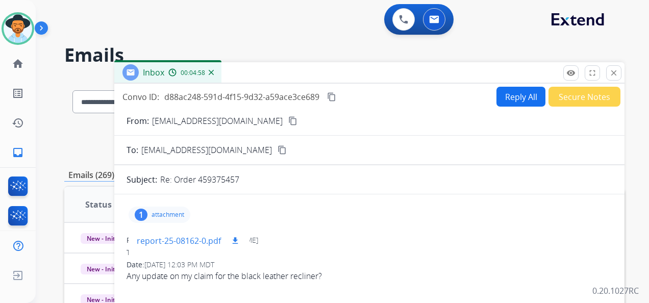
click at [151, 237] on p "report-25-08162-0.pdf" at bounding box center [179, 241] width 84 height 12
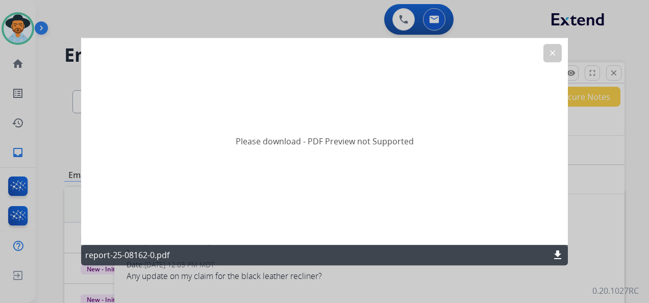
click at [553, 56] on mat-icon "clear" at bounding box center [552, 52] width 9 height 9
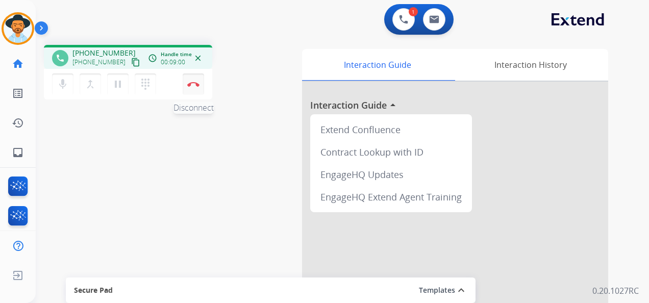
click at [196, 82] on img at bounding box center [193, 84] width 12 height 5
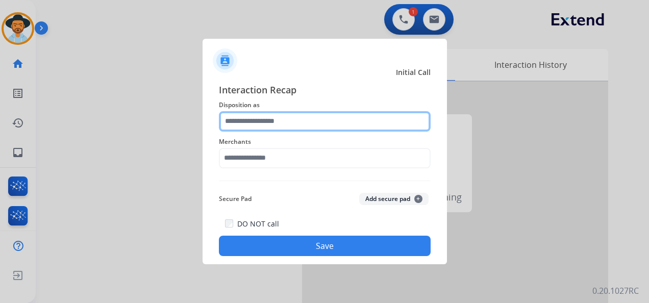
click at [301, 119] on input "text" at bounding box center [325, 121] width 212 height 20
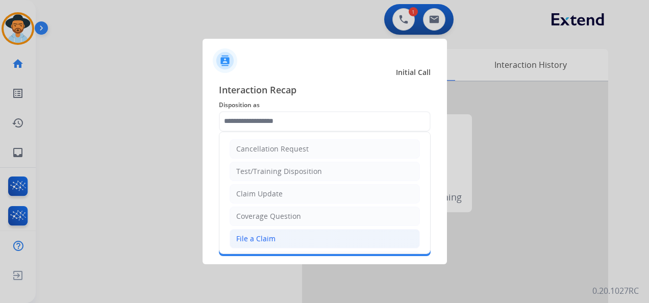
click at [296, 236] on li "File a Claim" at bounding box center [325, 238] width 190 height 19
type input "**********"
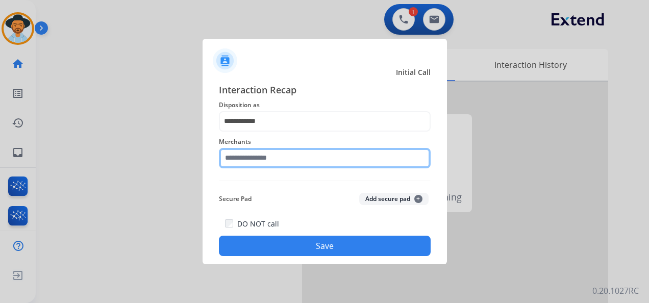
click at [297, 157] on input "text" at bounding box center [325, 158] width 212 height 20
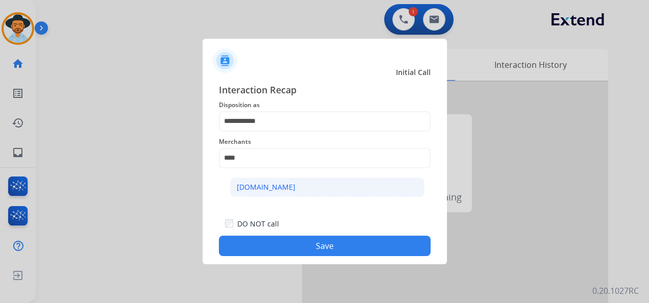
click at [288, 186] on li "[DOMAIN_NAME]" at bounding box center [327, 186] width 194 height 19
type input "**********"
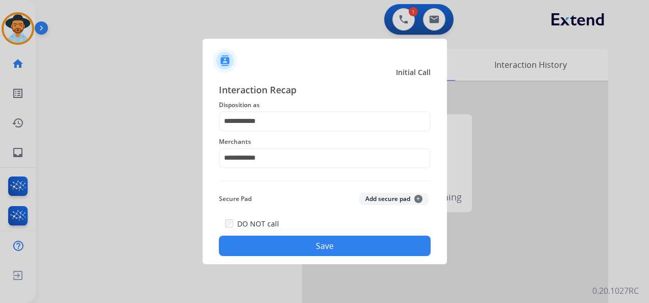
click at [328, 251] on button "Save" at bounding box center [325, 246] width 212 height 20
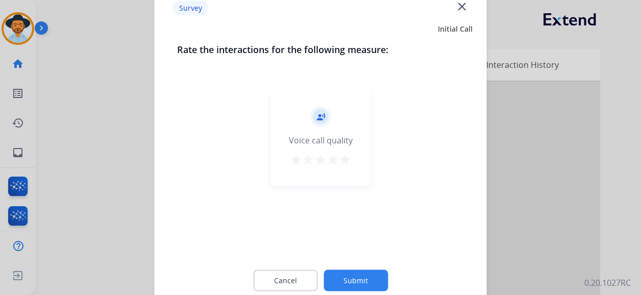
click at [348, 159] on mat-icon "star" at bounding box center [345, 160] width 12 height 12
click at [362, 276] on button "Submit" at bounding box center [355, 280] width 64 height 21
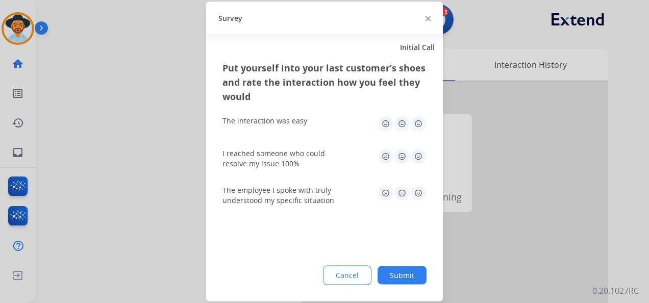
click at [418, 125] on img at bounding box center [418, 124] width 16 height 16
click at [418, 155] on img at bounding box center [418, 156] width 16 height 16
click at [420, 188] on img at bounding box center [418, 193] width 16 height 16
click at [406, 274] on button "Submit" at bounding box center [401, 275] width 49 height 18
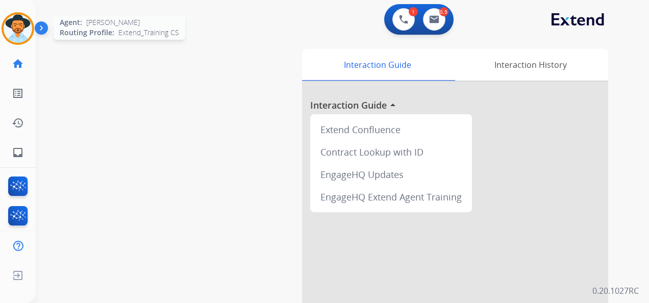
click at [21, 26] on img at bounding box center [18, 28] width 29 height 29
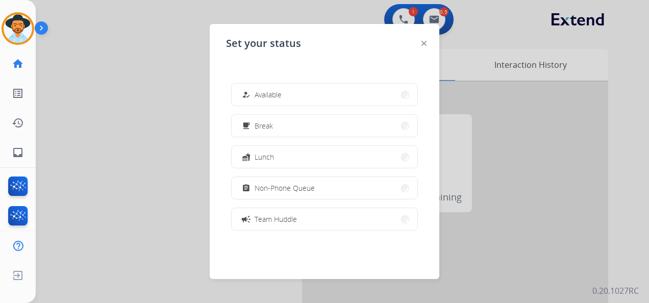
click at [314, 93] on button "how_to_reg Available" at bounding box center [325, 95] width 186 height 22
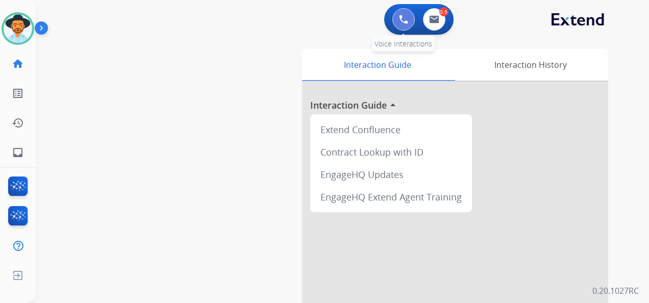
click at [400, 15] on img at bounding box center [403, 19] width 9 height 9
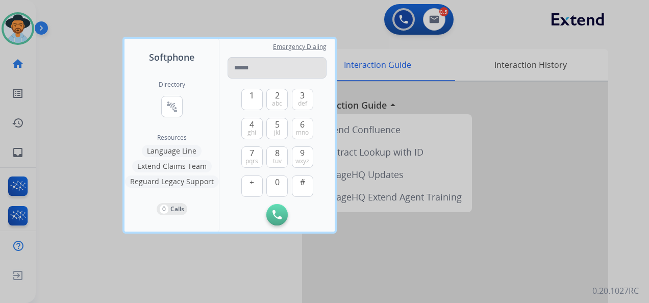
click at [238, 65] on input "tel" at bounding box center [276, 67] width 99 height 21
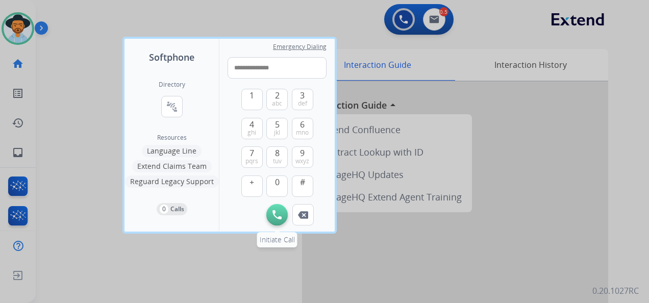
type input "**********"
click at [280, 209] on button "Initiate Call" at bounding box center [276, 214] width 21 height 21
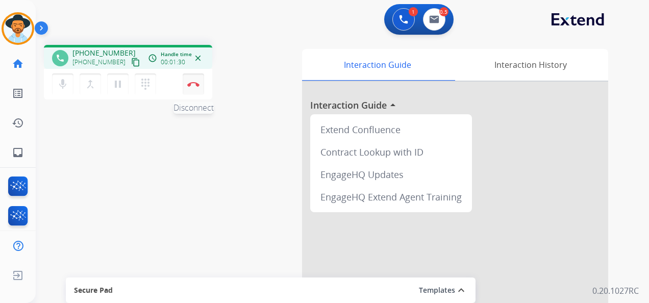
click at [195, 82] on img at bounding box center [193, 84] width 12 height 5
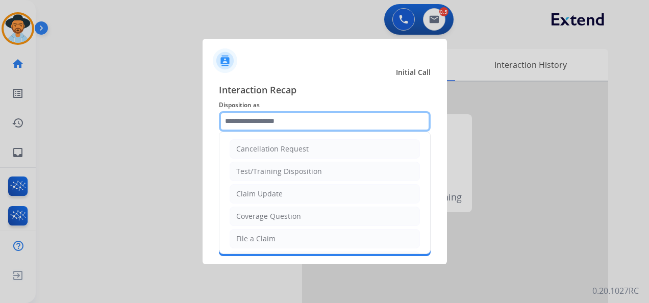
click at [311, 126] on input "text" at bounding box center [325, 121] width 212 height 20
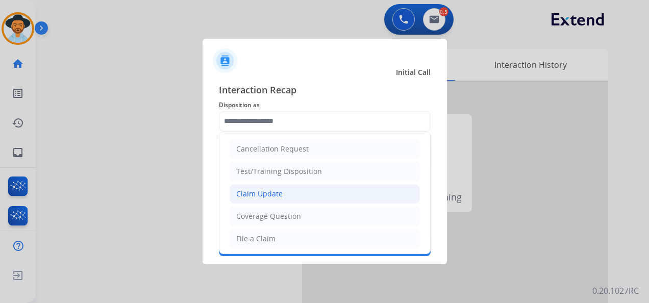
click at [306, 193] on li "Claim Update" at bounding box center [325, 193] width 190 height 19
type input "**********"
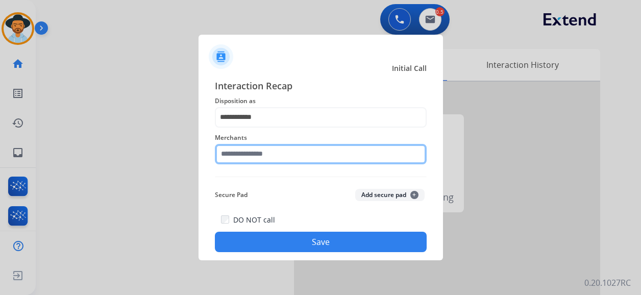
click at [282, 160] on input "text" at bounding box center [321, 154] width 212 height 20
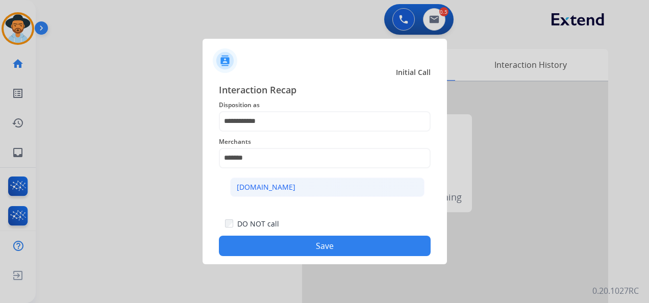
click at [299, 185] on li "[DOMAIN_NAME]" at bounding box center [327, 186] width 194 height 19
type input "**********"
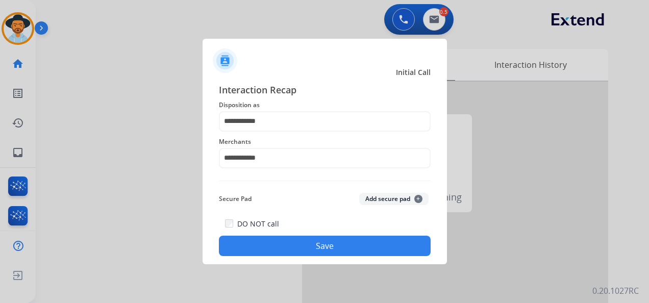
click at [322, 253] on button "Save" at bounding box center [325, 246] width 212 height 20
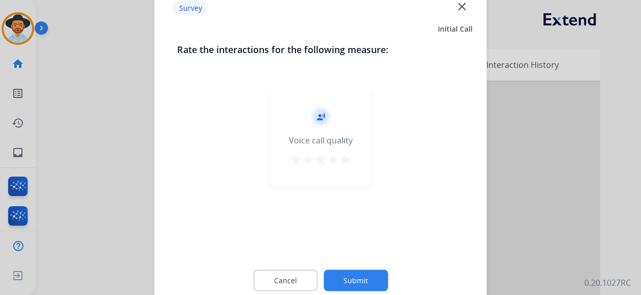
click at [347, 156] on mat-icon "star" at bounding box center [345, 160] width 12 height 12
click at [363, 284] on button "Submit" at bounding box center [355, 280] width 64 height 21
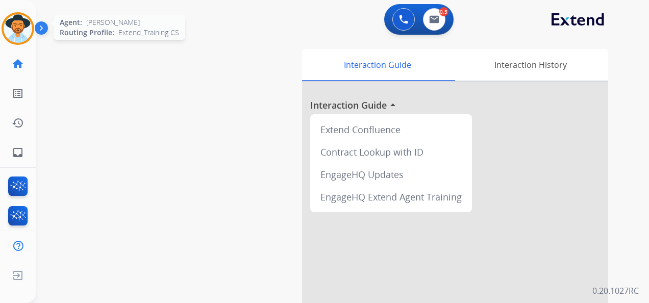
click at [15, 27] on img at bounding box center [18, 28] width 29 height 29
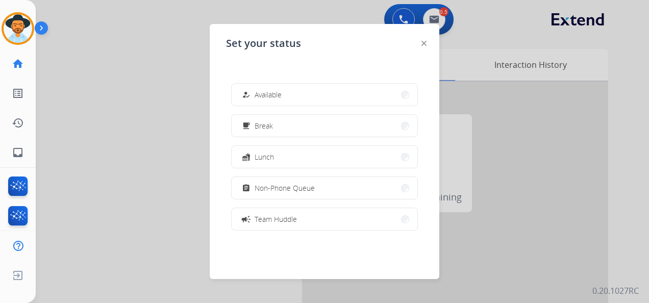
click at [299, 102] on button "how_to_reg Available" at bounding box center [325, 95] width 186 height 22
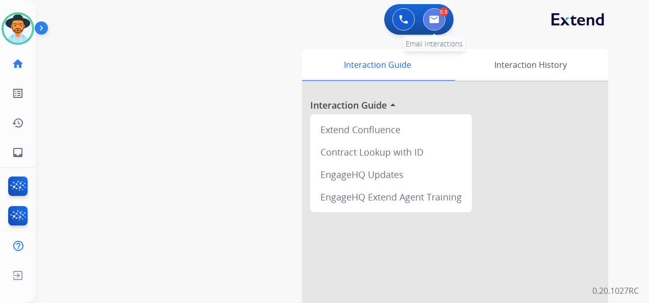
click at [434, 14] on button at bounding box center [434, 19] width 22 height 22
select select "**********"
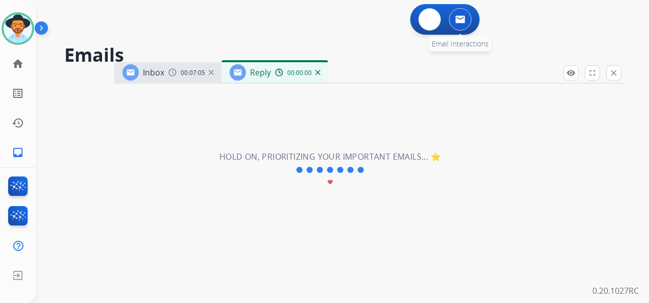
select select "**********"
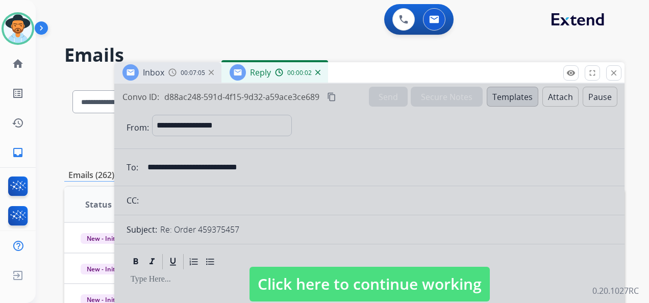
click at [375, 277] on span "Click here to continue working" at bounding box center [369, 284] width 240 height 35
select select
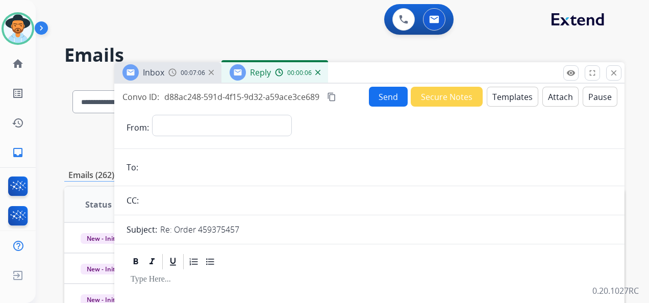
click at [318, 70] on img at bounding box center [317, 72] width 5 height 5
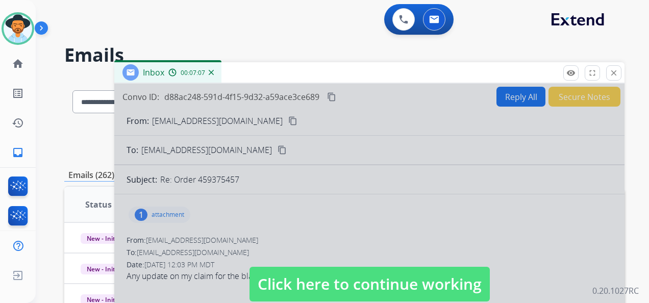
click at [375, 287] on span "Click here to continue working" at bounding box center [369, 284] width 240 height 35
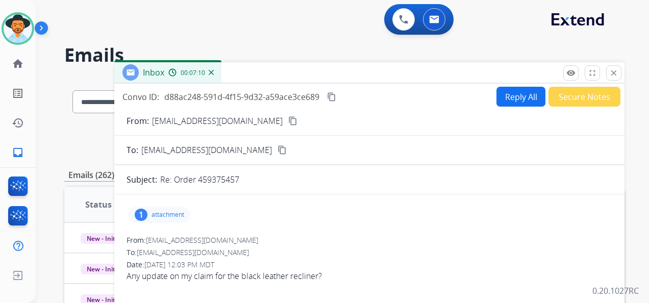
click at [288, 120] on mat-icon "content_copy" at bounding box center [292, 120] width 9 height 9
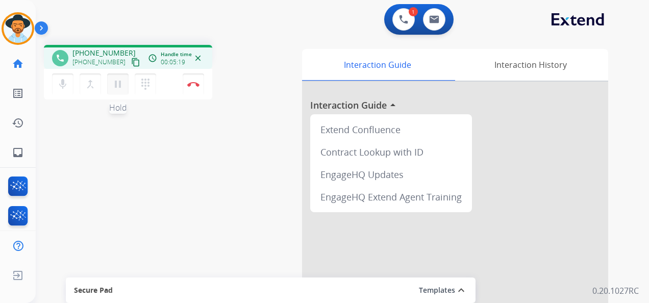
click at [119, 77] on button "pause Hold" at bounding box center [117, 83] width 21 height 21
click at [144, 86] on mat-icon "dialpad" at bounding box center [145, 84] width 12 height 12
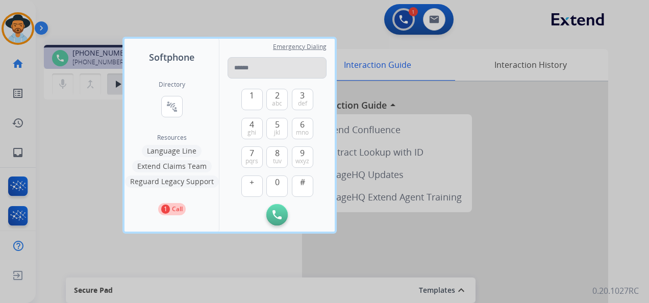
click at [273, 70] on input "tel" at bounding box center [276, 67] width 99 height 21
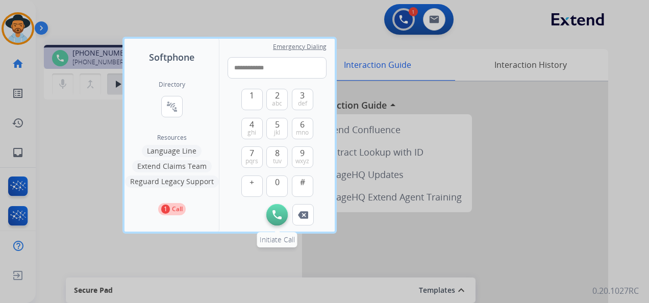
type input "**********"
click at [280, 210] on img at bounding box center [276, 214] width 9 height 9
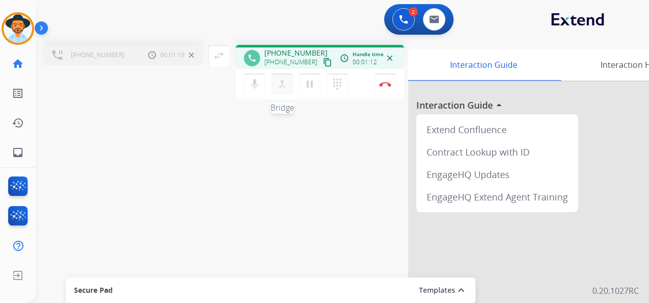
click at [284, 79] on mat-icon "merge_type" at bounding box center [282, 84] width 12 height 12
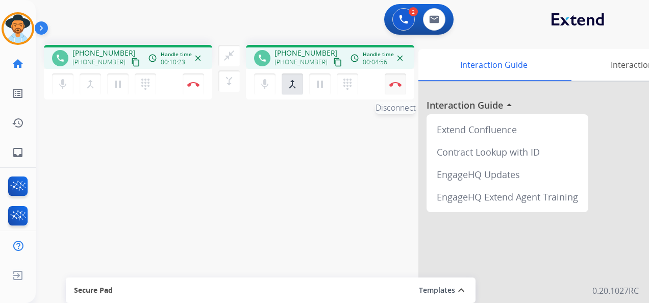
click at [204, 82] on button "Disconnect" at bounding box center [193, 83] width 21 height 21
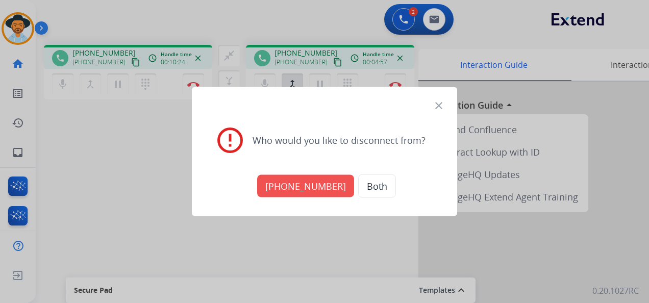
click at [315, 190] on button "[PHONE_NUMBER]" at bounding box center [305, 186] width 97 height 22
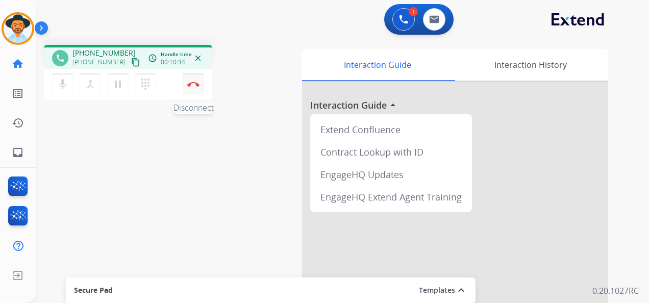
click at [193, 81] on button "Disconnect" at bounding box center [193, 83] width 21 height 21
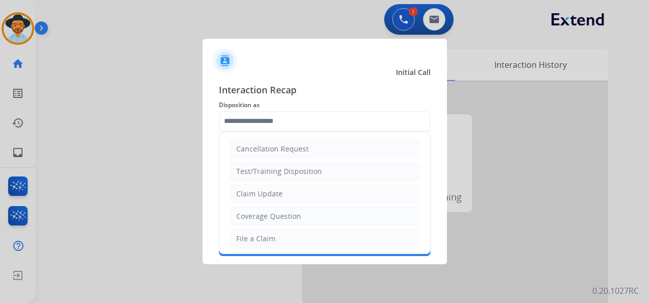
click at [289, 120] on input "text" at bounding box center [325, 121] width 212 height 20
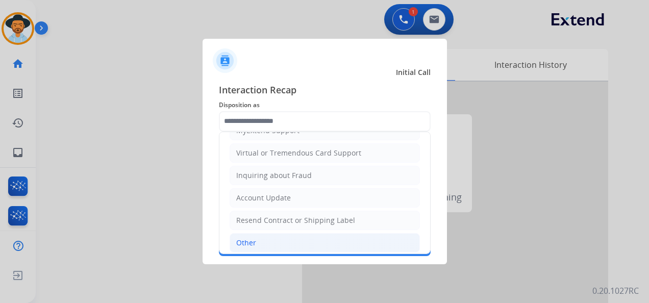
scroll to position [155, 0]
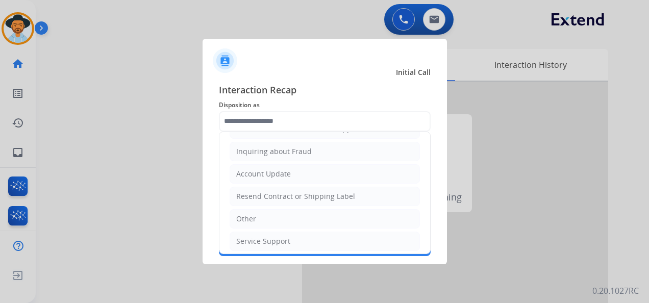
click at [276, 215] on li "Other" at bounding box center [325, 218] width 190 height 19
type input "*****"
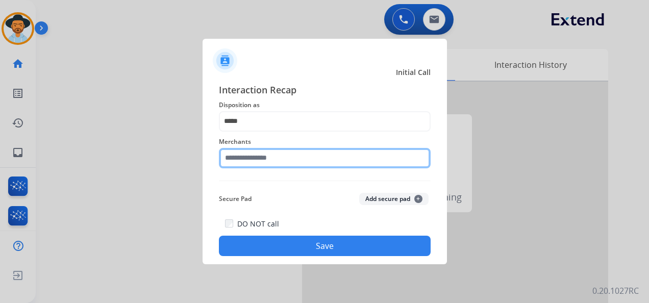
click at [281, 161] on input "text" at bounding box center [325, 158] width 212 height 20
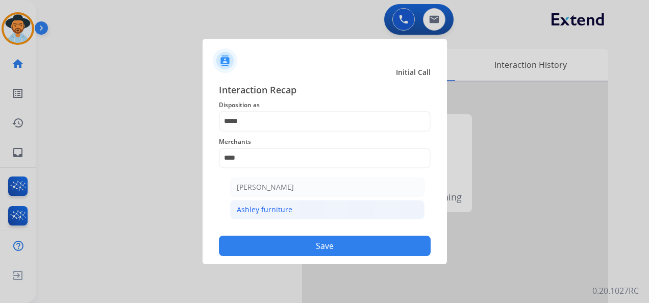
click at [285, 212] on div "Ashley furniture" at bounding box center [265, 210] width 56 height 10
type input "**********"
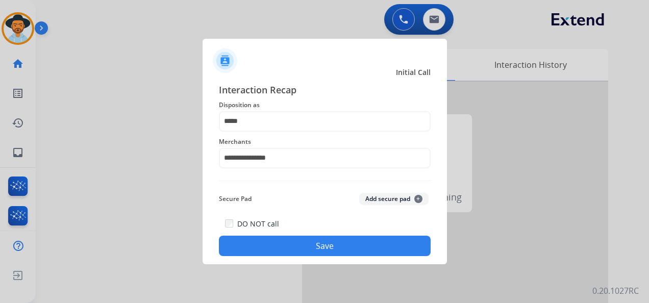
click at [331, 242] on button "Save" at bounding box center [325, 246] width 212 height 20
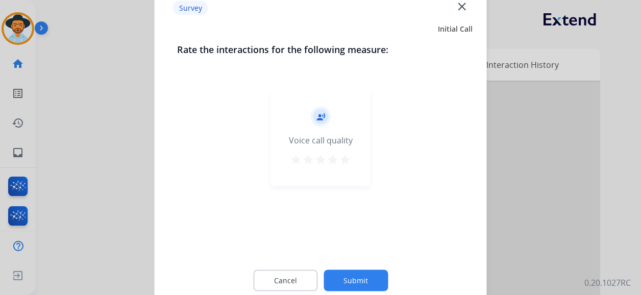
click at [343, 155] on mat-icon "star" at bounding box center [345, 160] width 12 height 12
click at [363, 282] on button "Submit" at bounding box center [355, 280] width 64 height 21
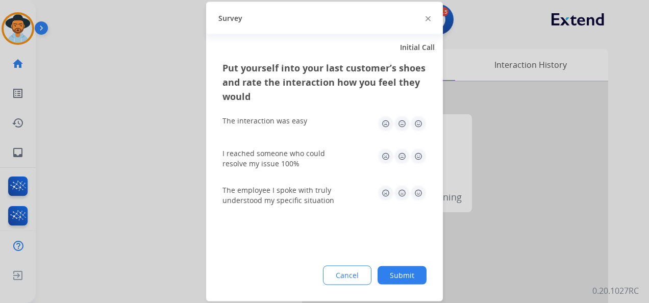
click at [418, 124] on img at bounding box center [418, 124] width 16 height 16
click at [416, 156] on img at bounding box center [418, 156] width 16 height 16
click at [416, 188] on img at bounding box center [418, 193] width 16 height 16
click at [406, 271] on button "Submit" at bounding box center [401, 275] width 49 height 18
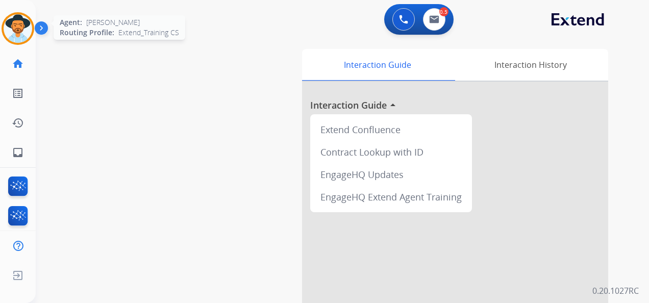
click at [23, 27] on img at bounding box center [18, 28] width 29 height 29
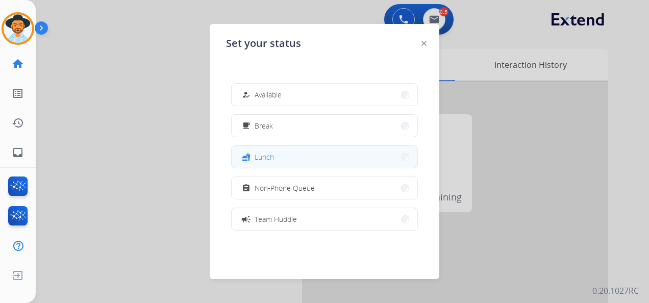
click at [310, 158] on button "fastfood Lunch" at bounding box center [325, 157] width 186 height 22
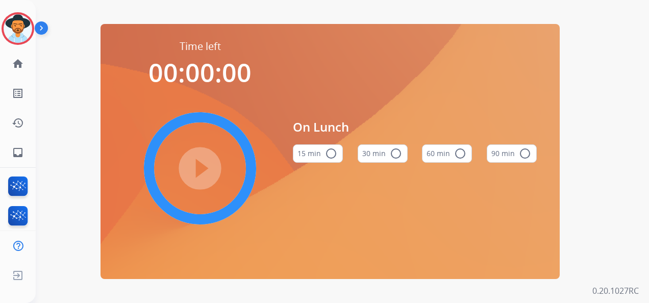
click at [448, 157] on button "60 min radio_button_unchecked" at bounding box center [447, 153] width 50 height 18
